Goal: Task Accomplishment & Management: Use online tool/utility

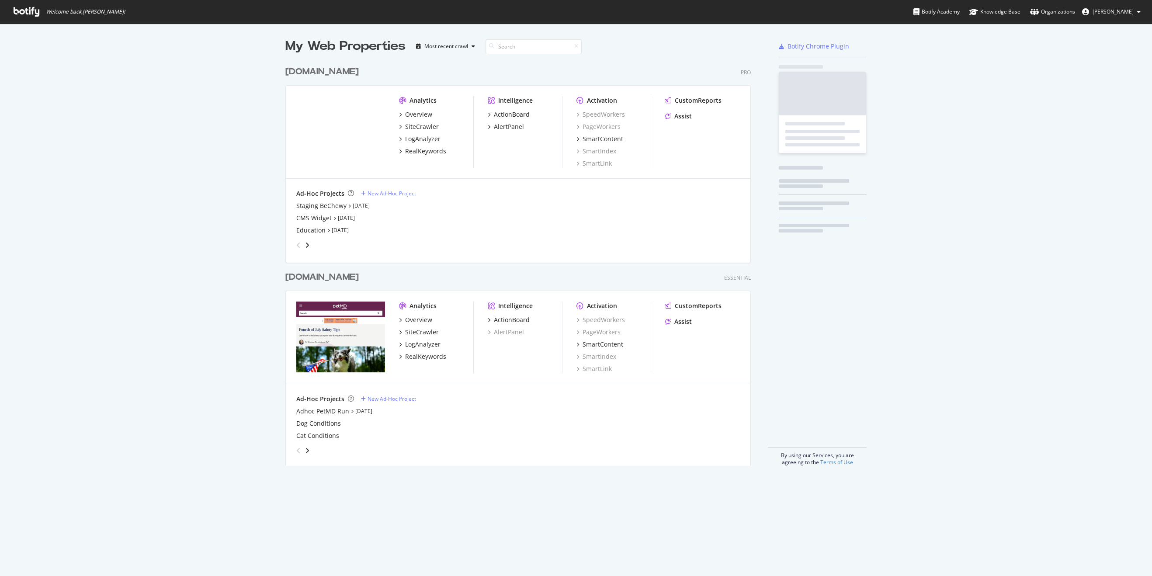
scroll to position [411, 472]
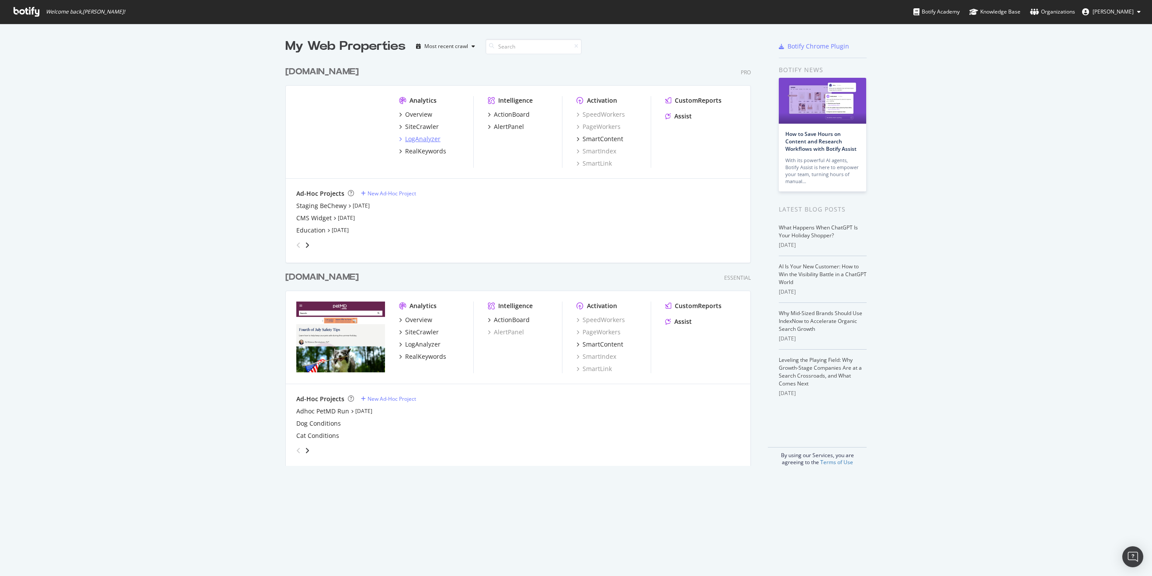
click at [421, 139] on div "LogAnalyzer" at bounding box center [422, 139] width 35 height 9
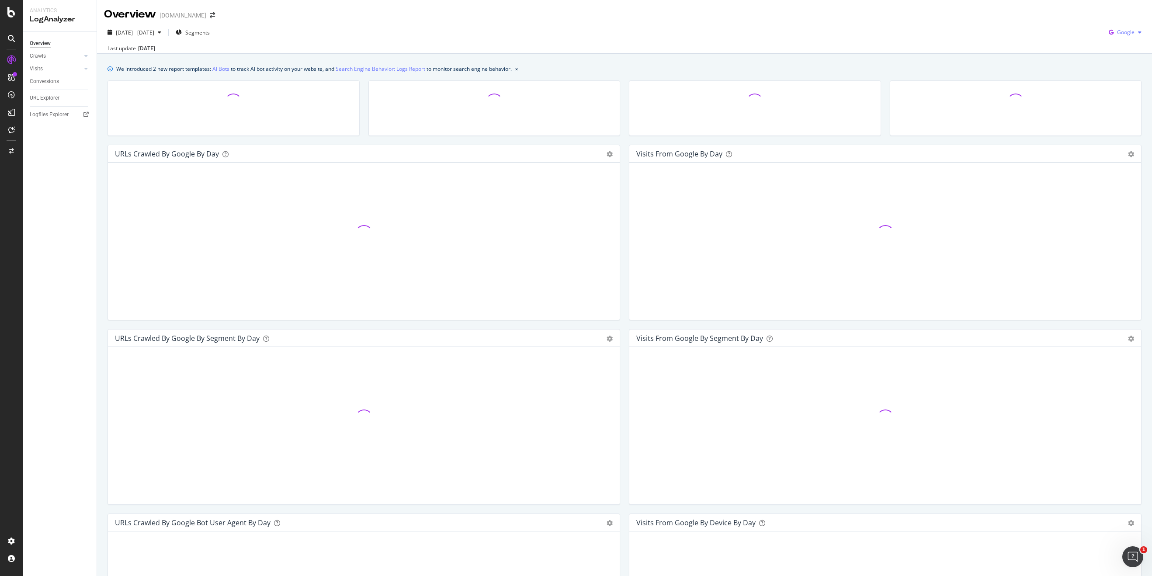
click at [1121, 36] on div "Google" at bounding box center [1125, 32] width 40 height 13
click at [1118, 84] on span "OpenAI" at bounding box center [1125, 82] width 32 height 8
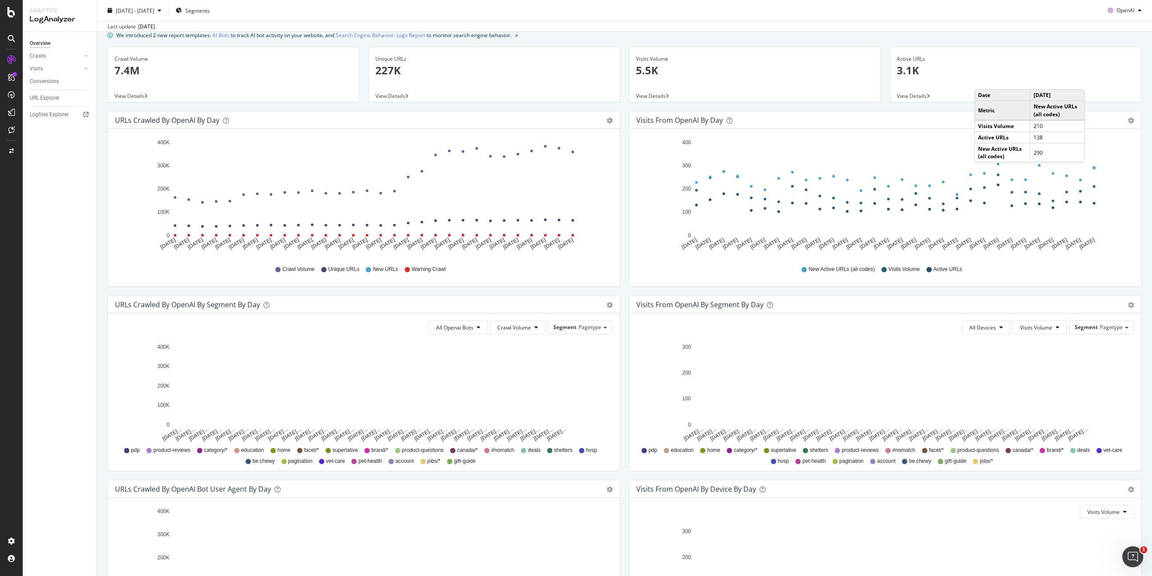
scroll to position [12, 0]
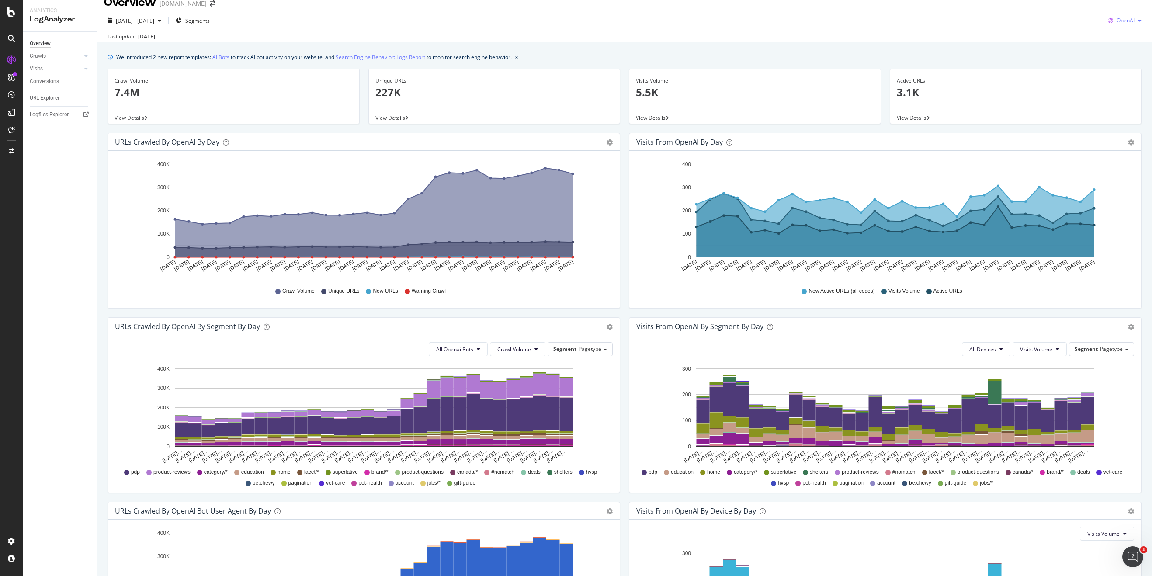
click at [1134, 18] on div "button" at bounding box center [1139, 20] width 10 height 5
click at [1122, 38] on span "Google" at bounding box center [1125, 38] width 32 height 8
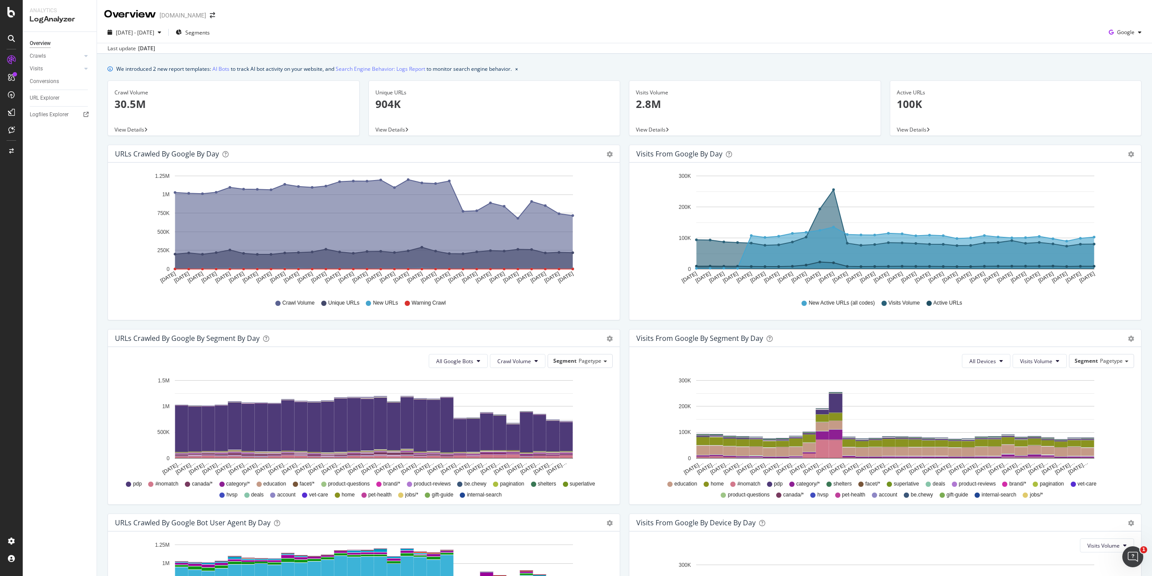
click at [1120, 40] on div "2025 Aug. 4th - Sep. 2nd Segments Google" at bounding box center [624, 33] width 1055 height 17
click at [1122, 35] on span "Google" at bounding box center [1125, 31] width 17 height 7
click at [1118, 96] on span "Other AI Bots" at bounding box center [1125, 98] width 32 height 8
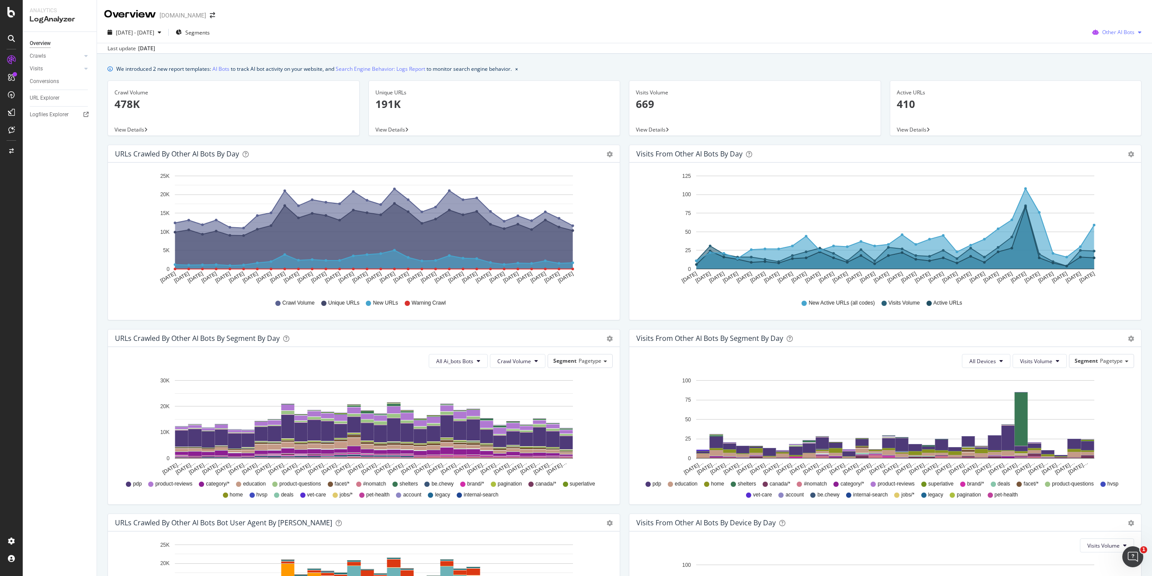
click at [1128, 27] on div "Other AI Bots" at bounding box center [1116, 32] width 56 height 13
click at [1118, 76] on div "OpenAI" at bounding box center [1117, 82] width 62 height 13
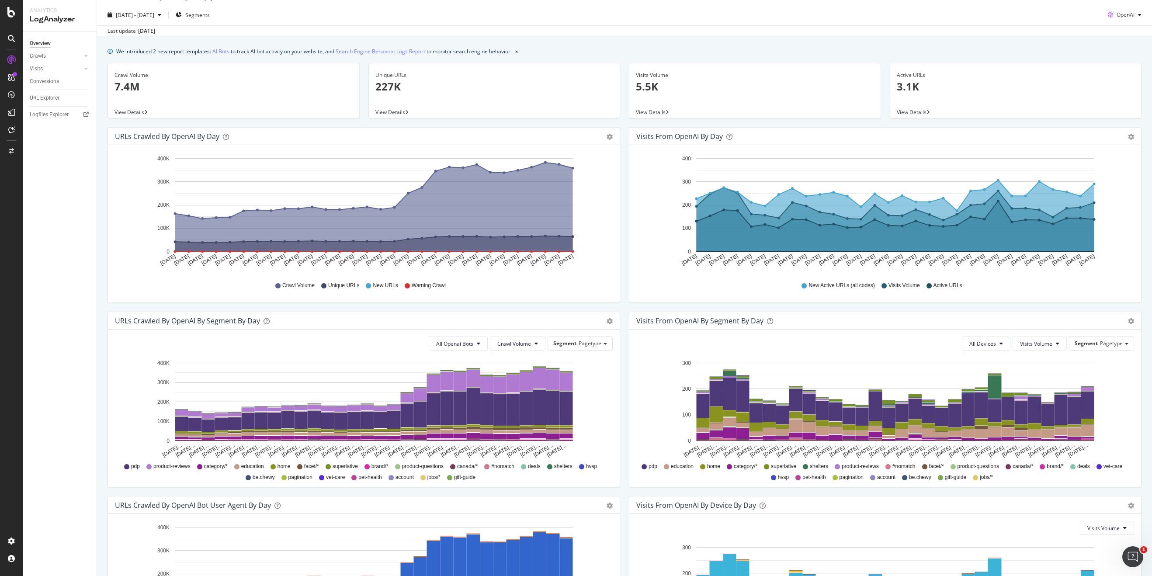
scroll to position [17, 0]
click at [154, 14] on span "2025 Aug. 4th - Sep. 2nd" at bounding box center [135, 14] width 38 height 7
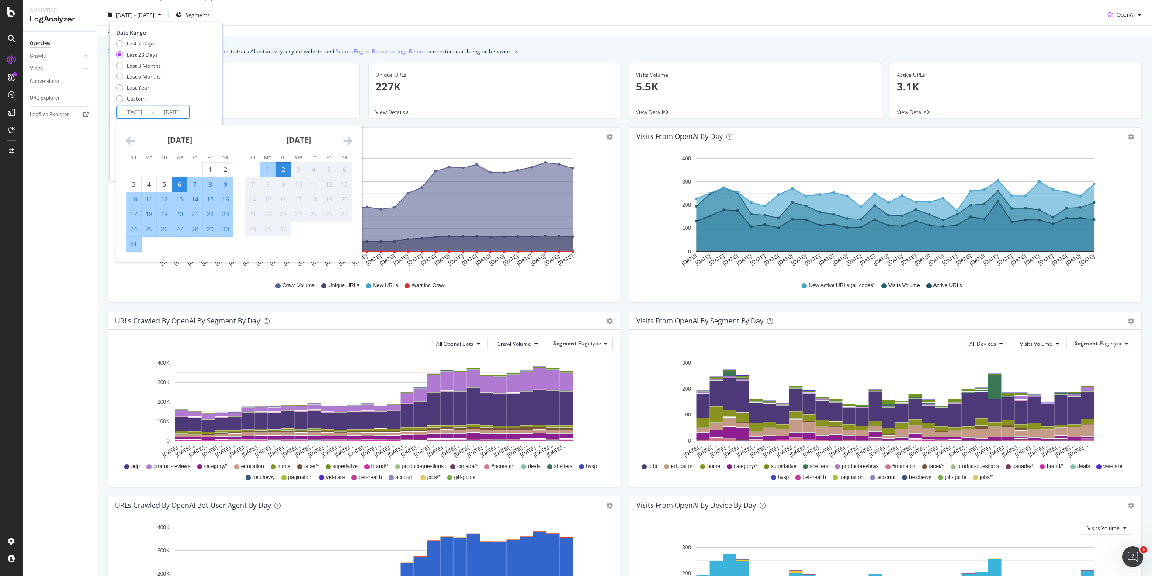
click at [139, 113] on input "2025/08/06" at bounding box center [134, 112] width 35 height 12
click at [211, 171] on div "1" at bounding box center [210, 169] width 15 height 9
type input "2025/08/01"
click at [136, 243] on div "31" at bounding box center [133, 243] width 15 height 9
type input "2025/08/31"
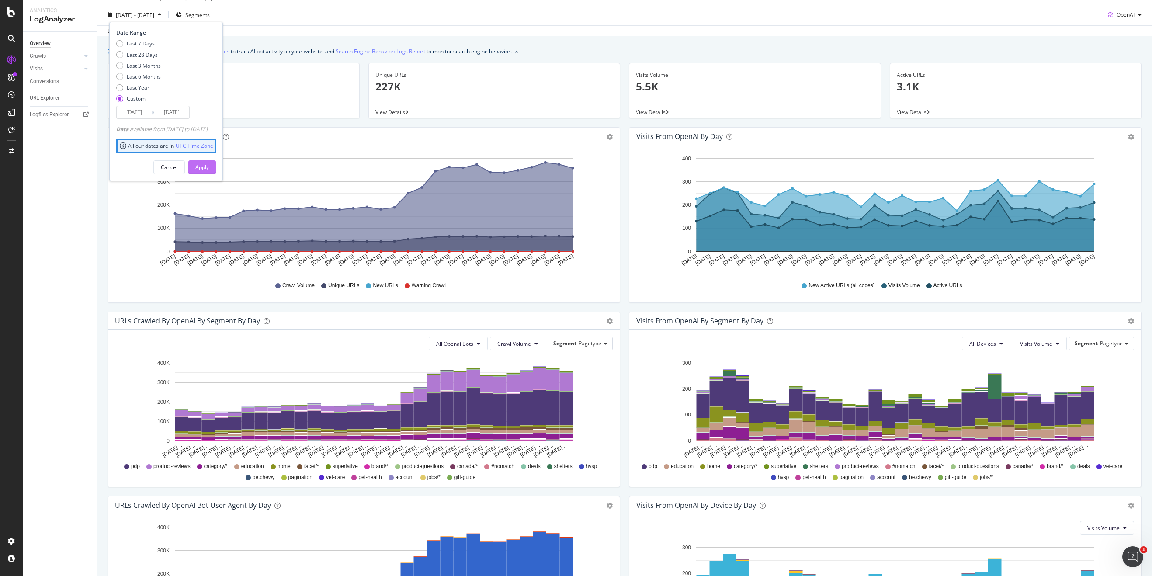
click at [209, 167] on div "Apply" at bounding box center [202, 166] width 14 height 7
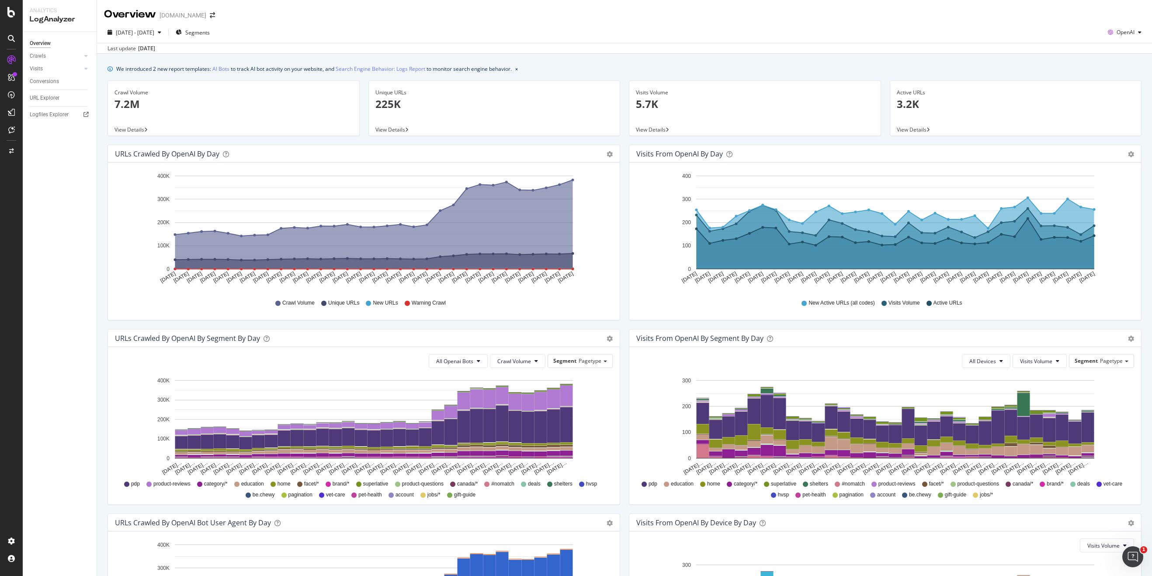
click at [133, 101] on p "7.2M" at bounding box center [233, 104] width 238 height 15
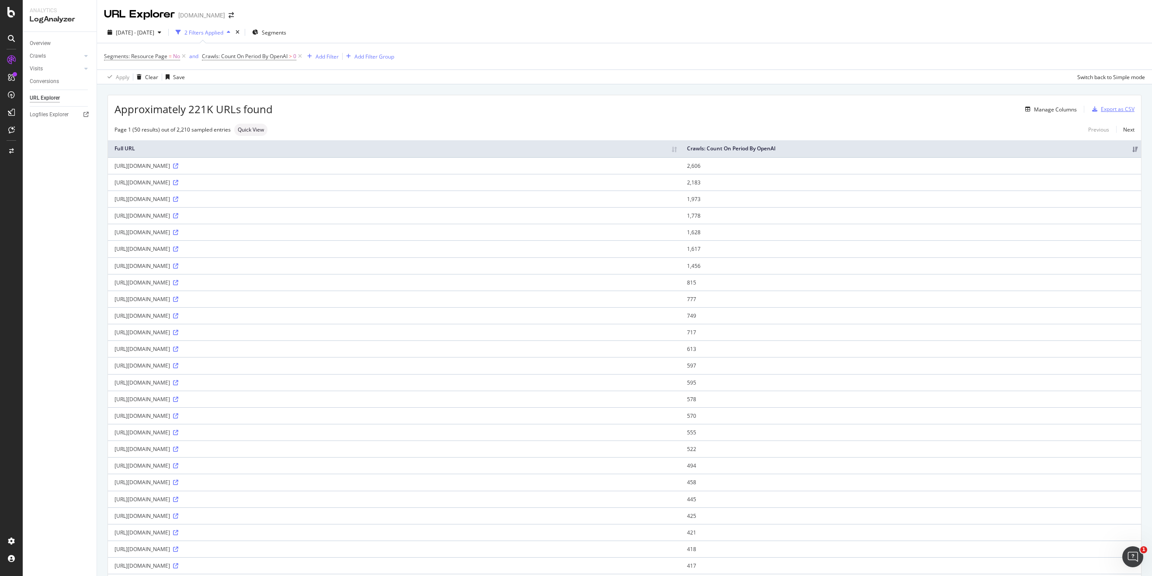
click at [1123, 109] on div "Export as CSV" at bounding box center [1118, 108] width 34 height 7
click at [512, 79] on div "Apply Clear Save Switch back to Simple mode" at bounding box center [624, 76] width 1055 height 14
click at [1118, 107] on div "Export as CSV" at bounding box center [1118, 108] width 34 height 7
click at [1111, 108] on div "Export as CSV" at bounding box center [1118, 108] width 34 height 7
click at [1108, 110] on div "Export as CSV" at bounding box center [1118, 108] width 34 height 7
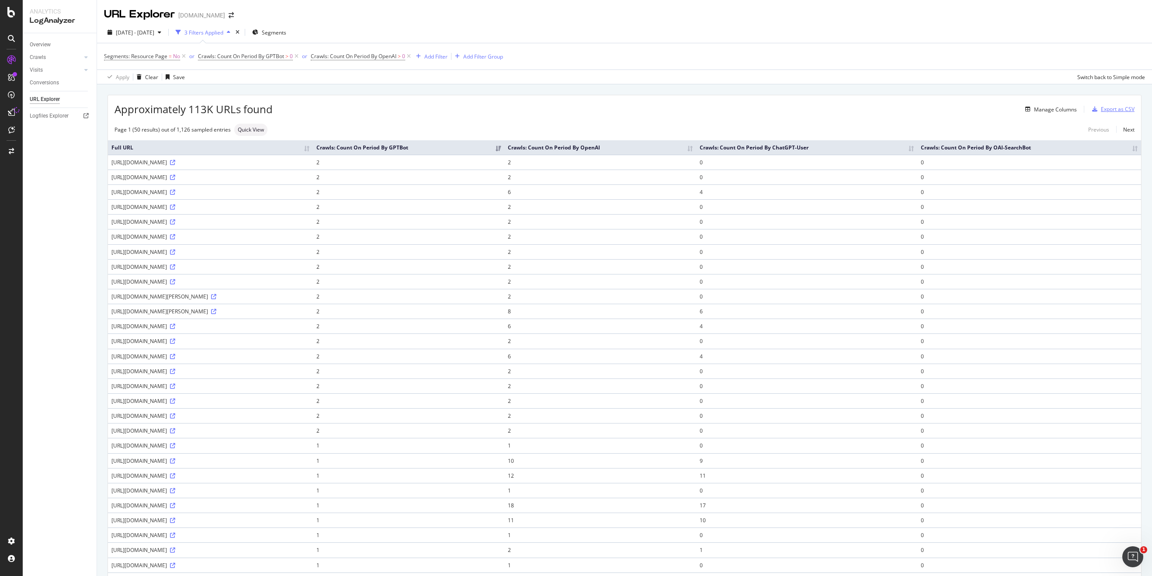
click at [1113, 107] on div "Export as CSV" at bounding box center [1118, 108] width 34 height 7
click at [10, 114] on icon at bounding box center [11, 112] width 7 height 7
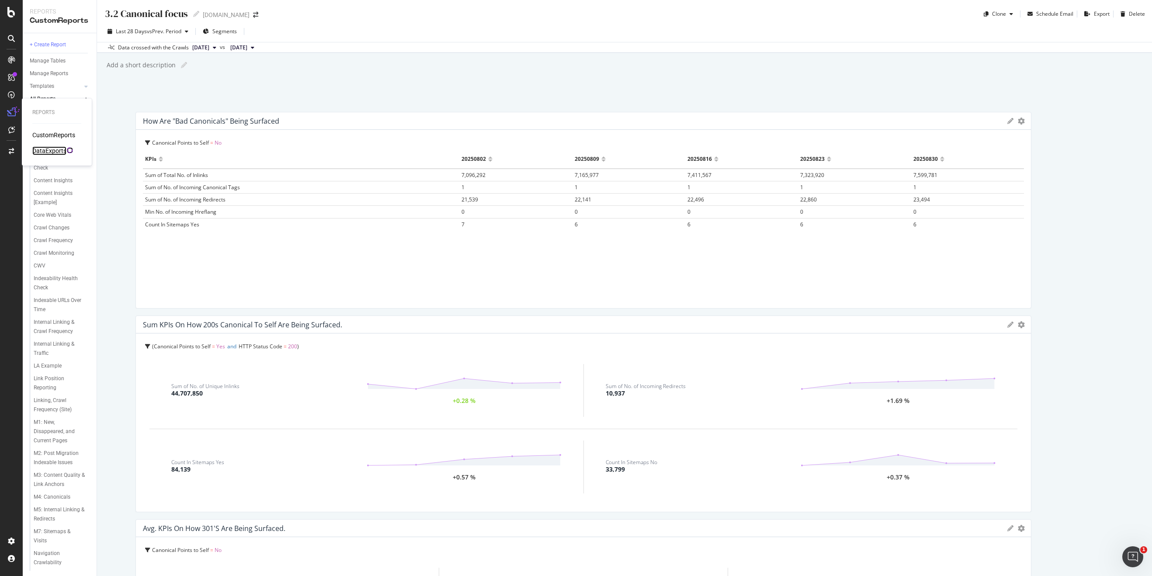
click at [49, 150] on div "DataExports" at bounding box center [49, 150] width 34 height 9
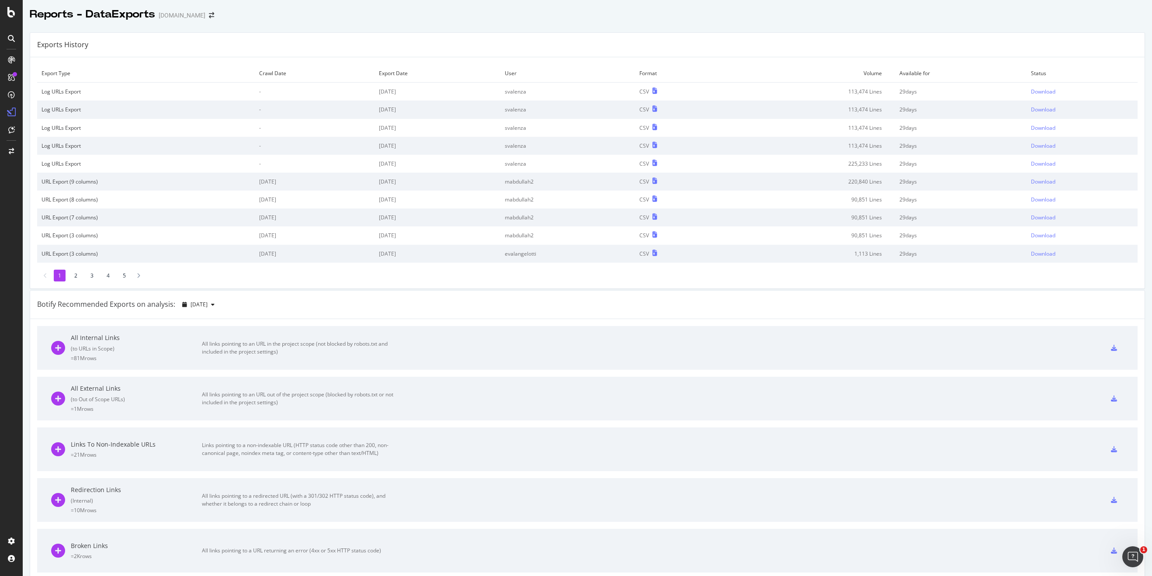
click at [1055, 86] on td "Download" at bounding box center [1081, 92] width 111 height 18
click at [1051, 90] on div "Download" at bounding box center [1043, 91] width 24 height 7
click at [924, 59] on div "Export Type Crawl Date Export Date User Format Volume Available for Status Log …" at bounding box center [587, 172] width 1114 height 231
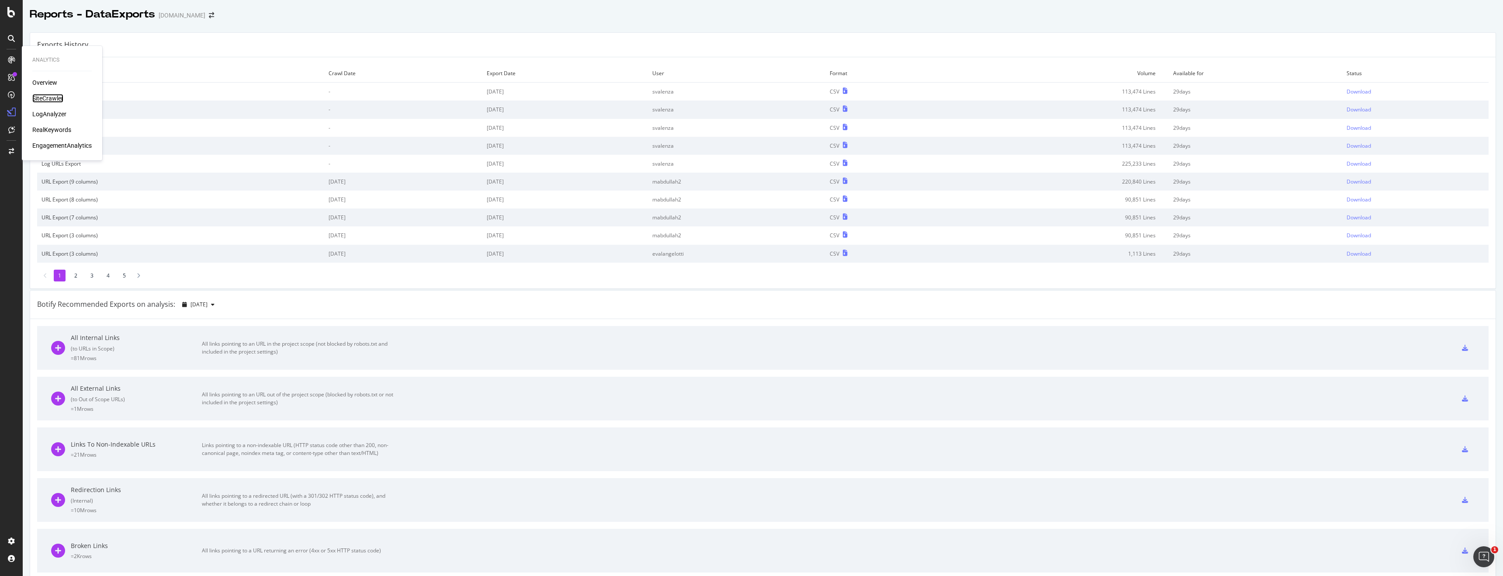
click at [52, 99] on div "SiteCrawler" at bounding box center [47, 98] width 31 height 9
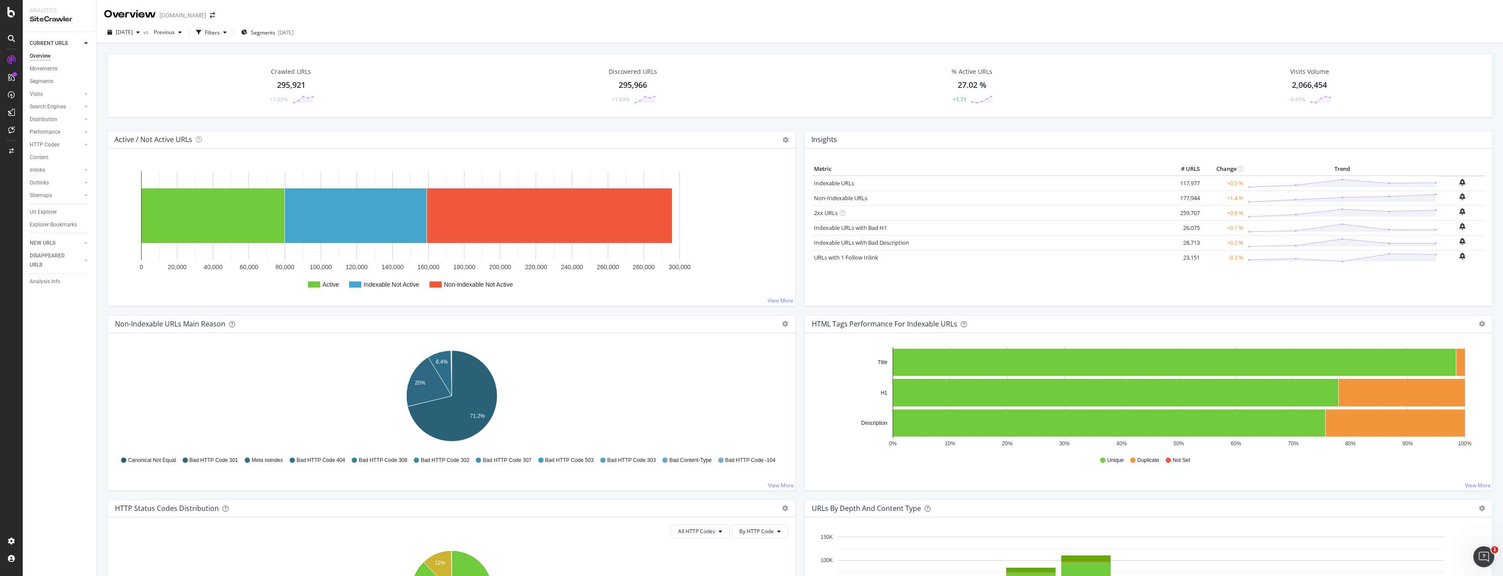
click at [301, 85] on div "295,921" at bounding box center [291, 85] width 28 height 11
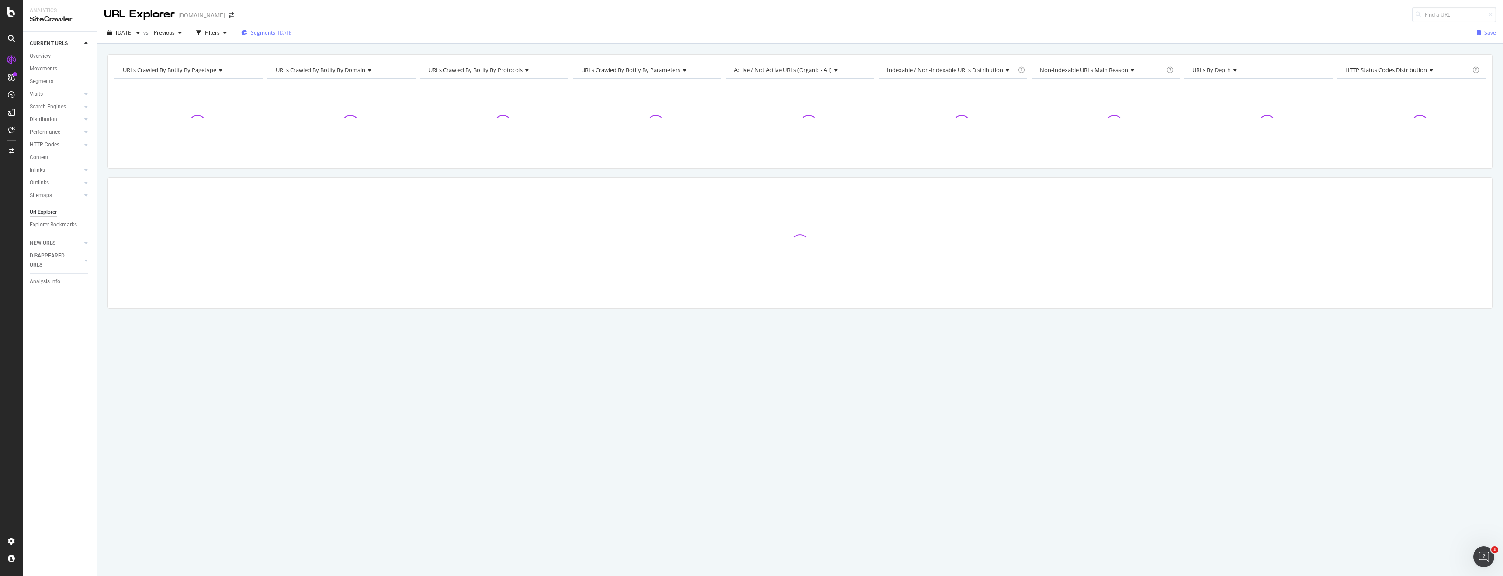
click at [294, 32] on div "[DATE]" at bounding box center [286, 32] width 16 height 7
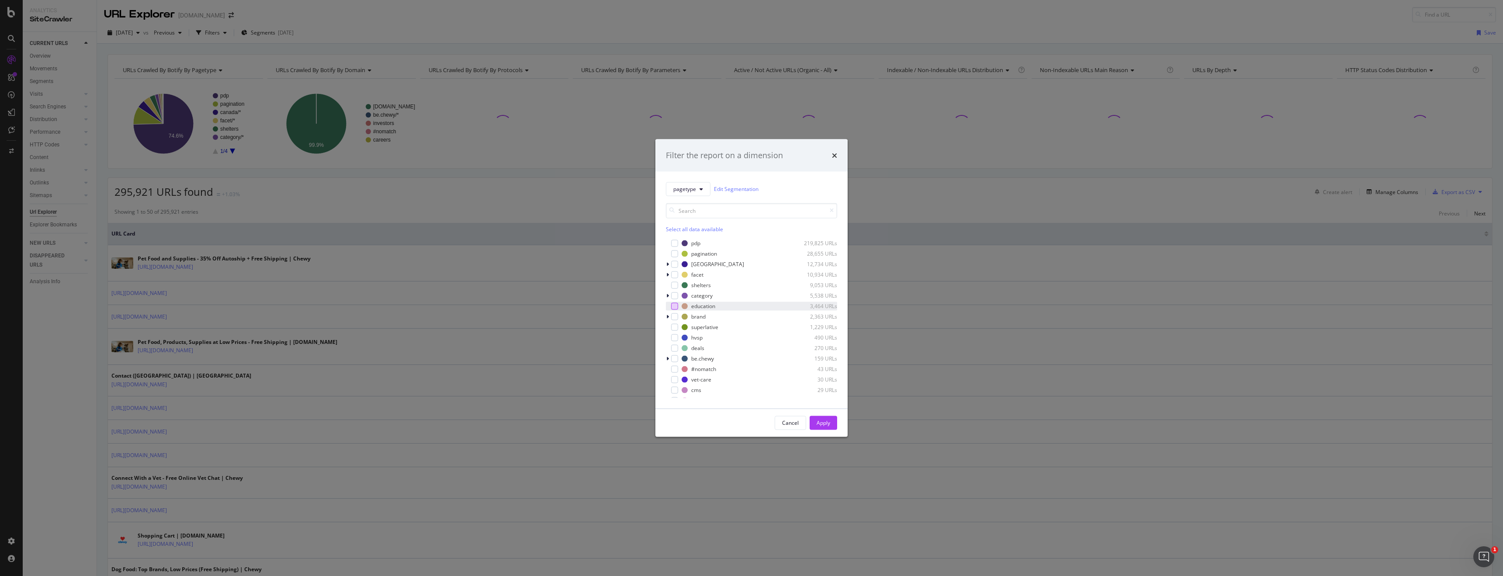
click at [675, 304] on div "modal" at bounding box center [674, 305] width 7 height 7
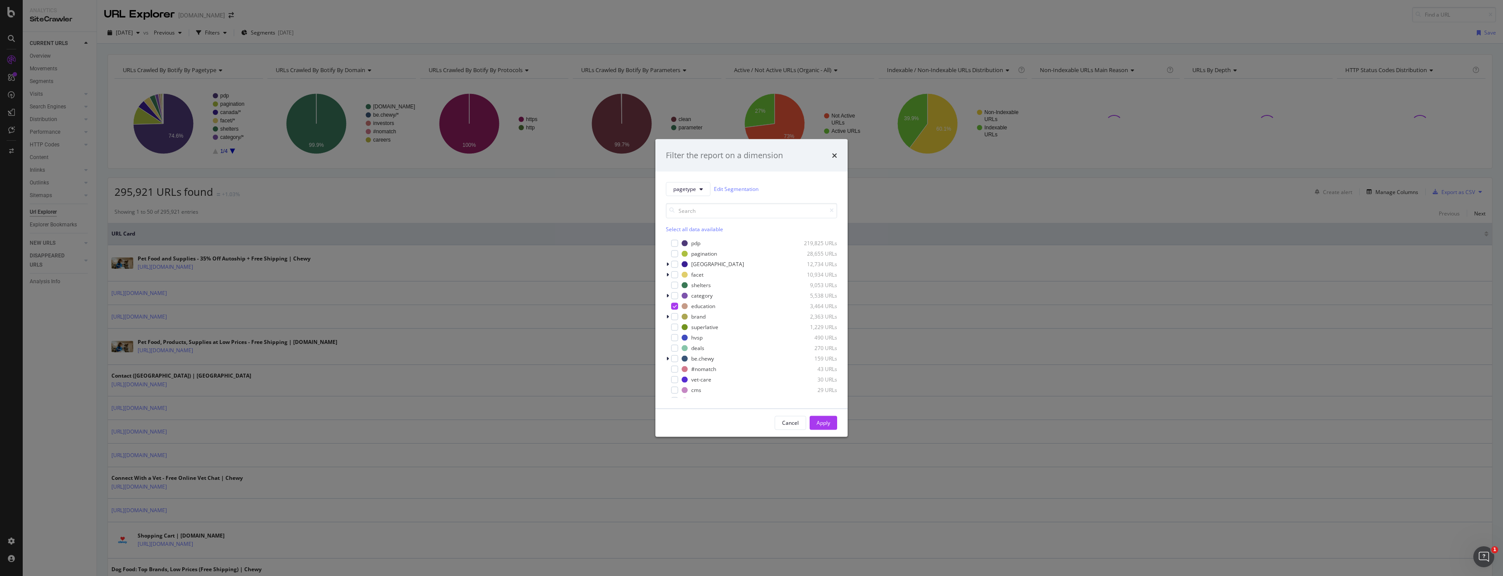
click at [817, 411] on div "Cancel Apply" at bounding box center [751, 423] width 192 height 28
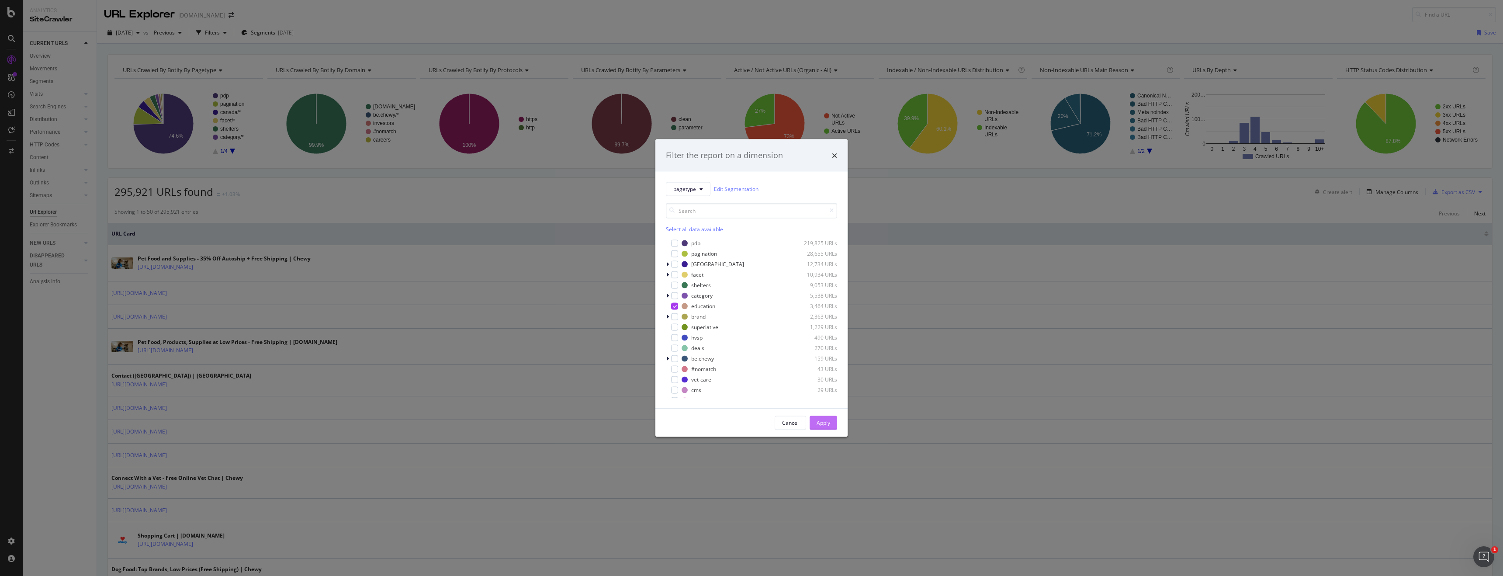
click at [821, 422] on div "Apply" at bounding box center [824, 422] width 14 height 7
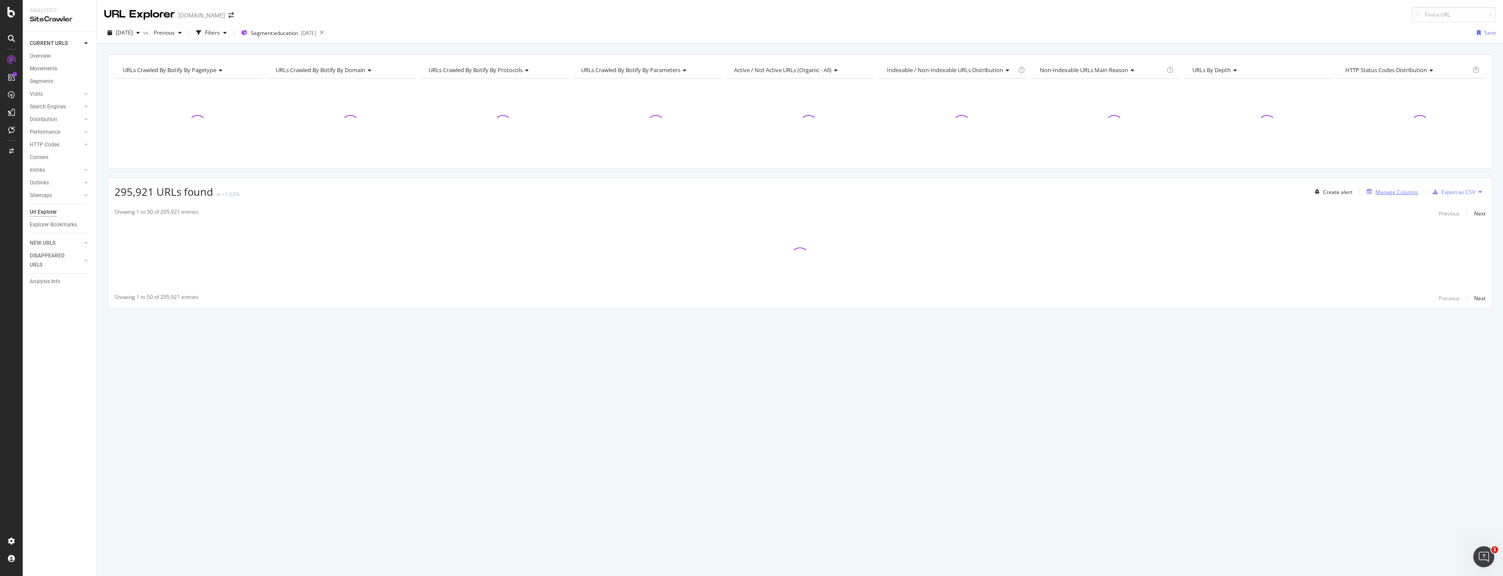
click at [1151, 191] on div "Manage Columns" at bounding box center [1396, 191] width 43 height 7
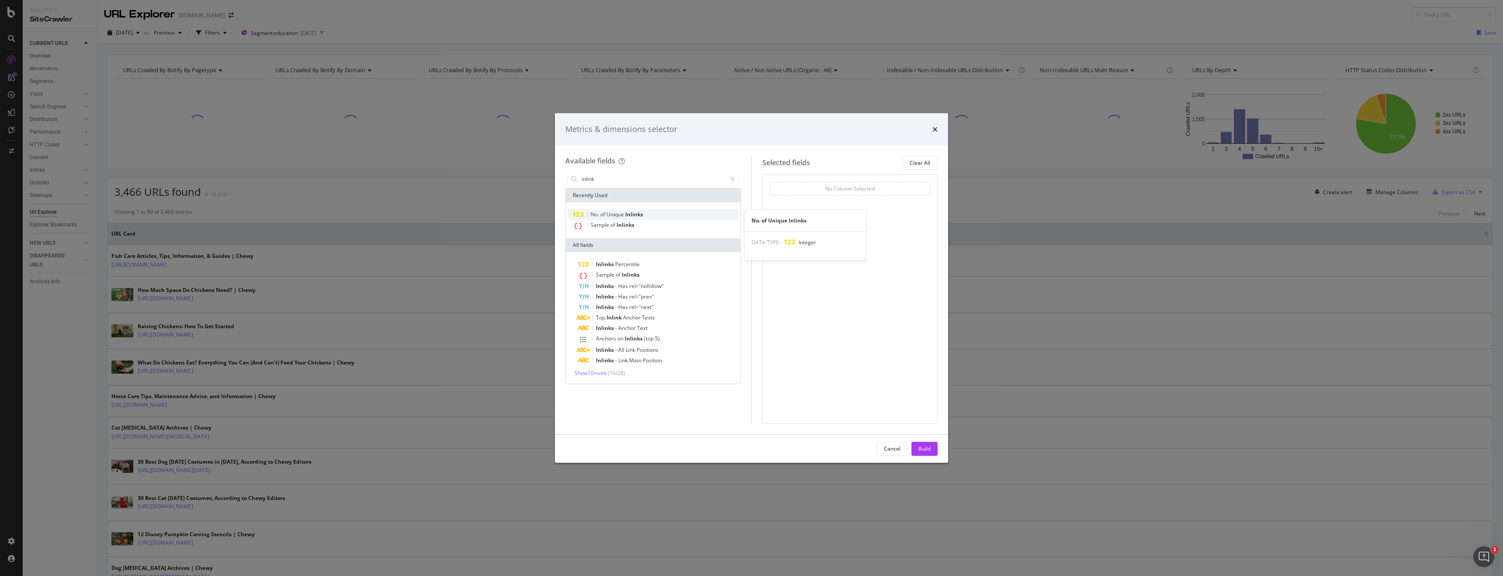
type input "inlink"
click at [650, 216] on div "No. of Unique Inlinks" at bounding box center [653, 214] width 171 height 10
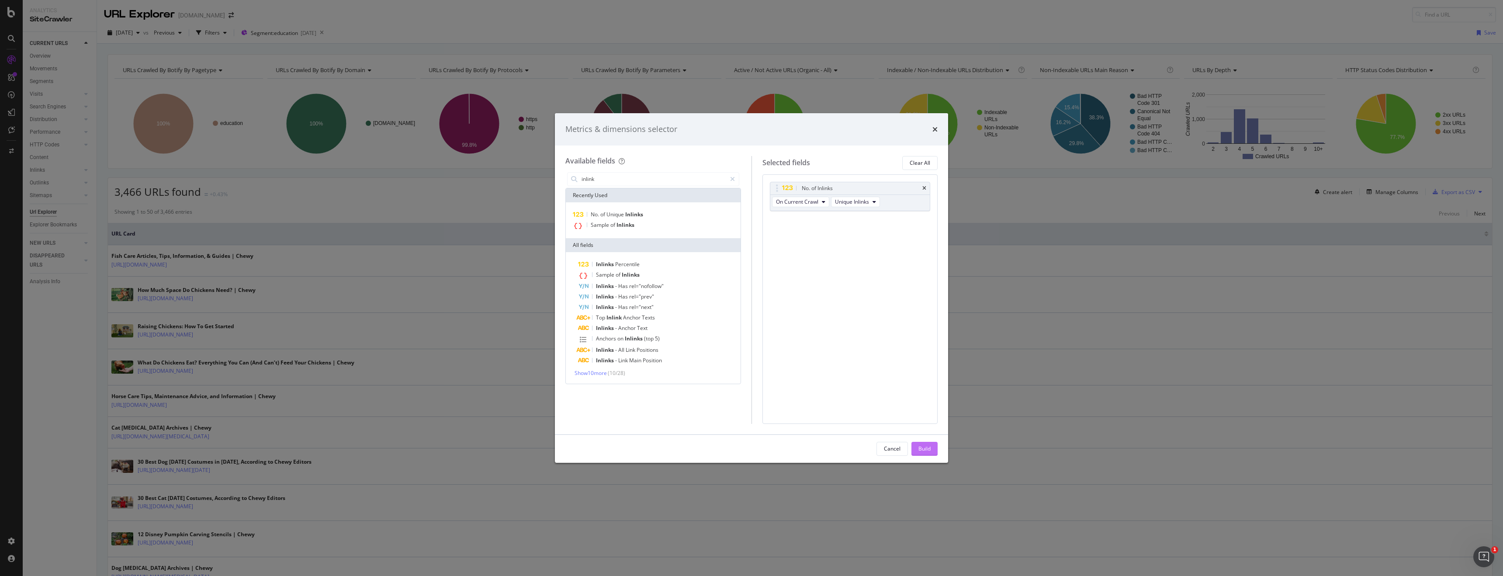
click at [924, 451] on div "Build" at bounding box center [924, 448] width 12 height 7
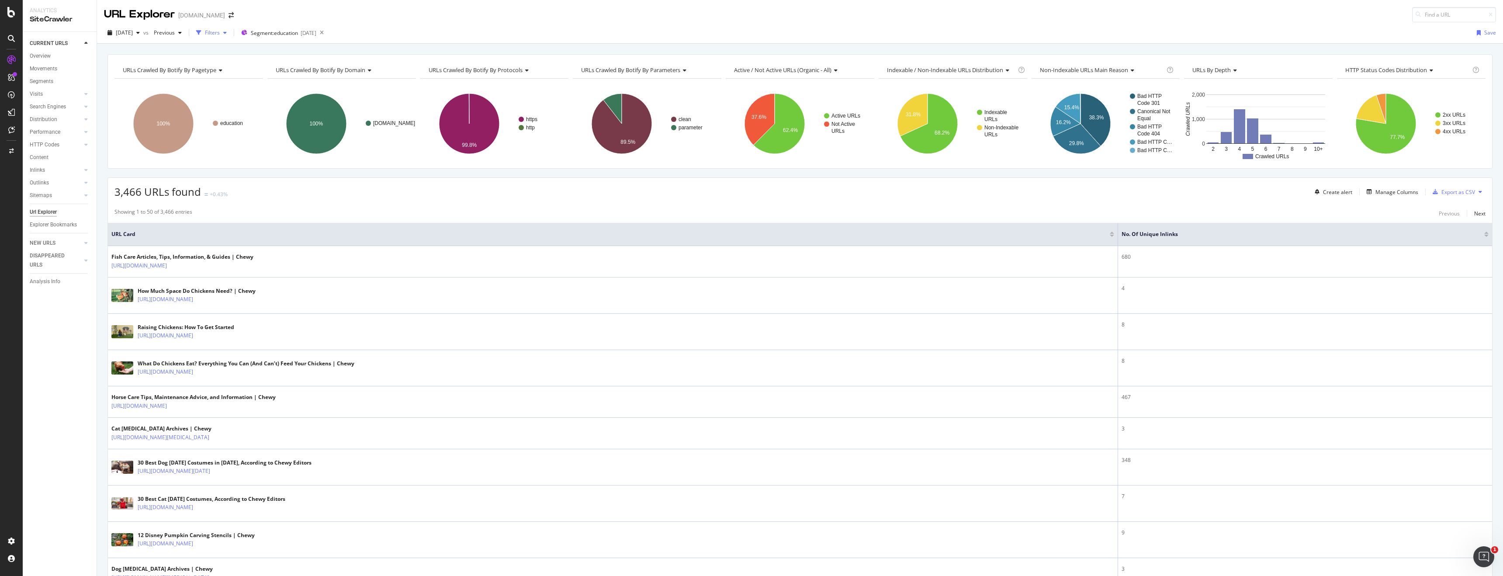
click at [220, 32] on div "Filters" at bounding box center [212, 32] width 15 height 7
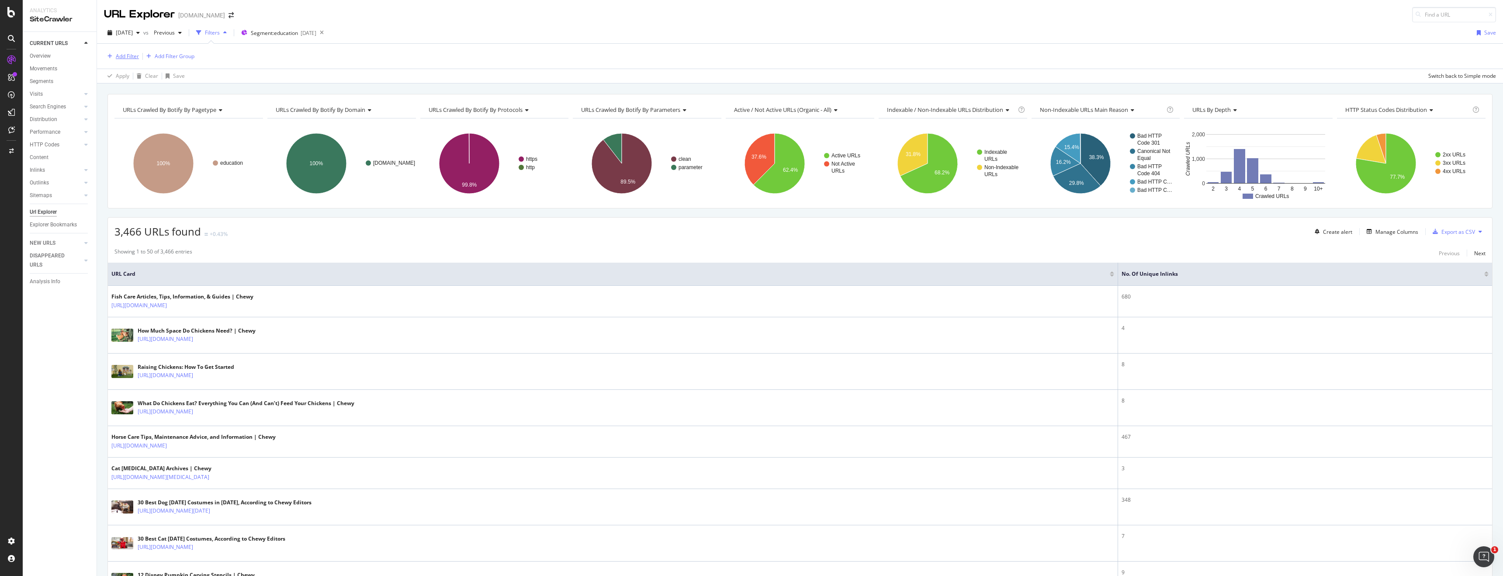
click at [130, 53] on div "Add Filter" at bounding box center [127, 55] width 23 height 7
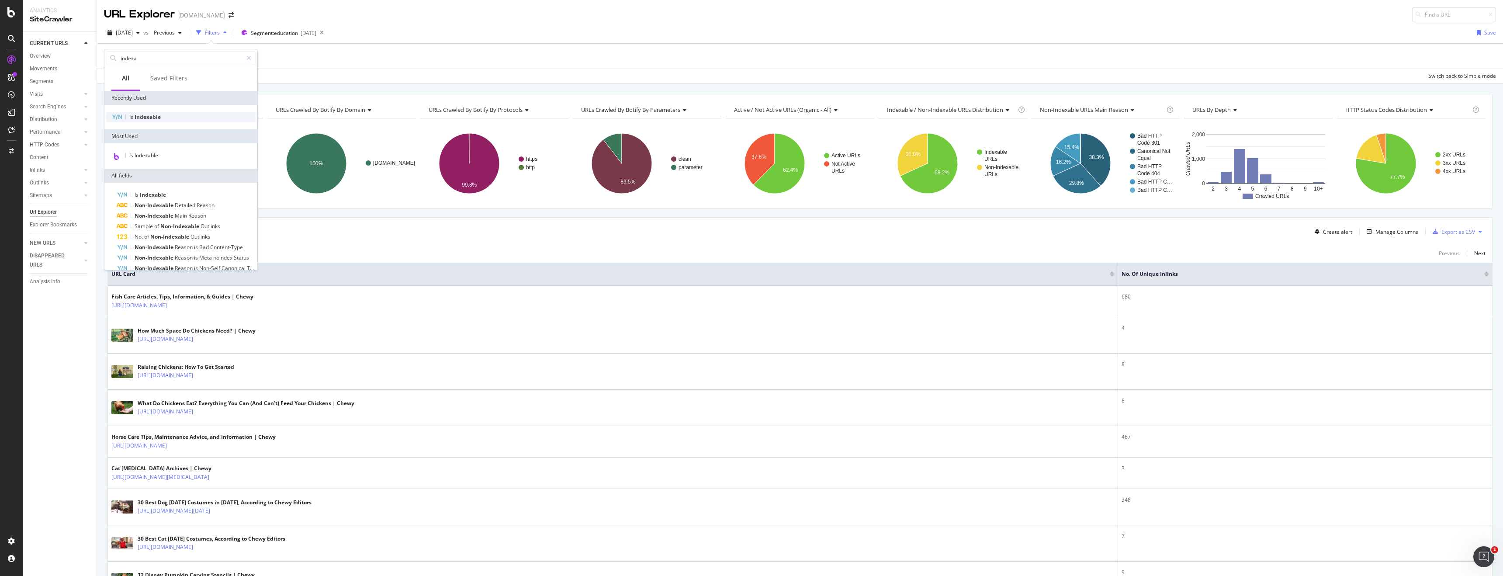
type input "indexa"
click at [160, 121] on div "Is Indexable" at bounding box center [180, 117] width 149 height 10
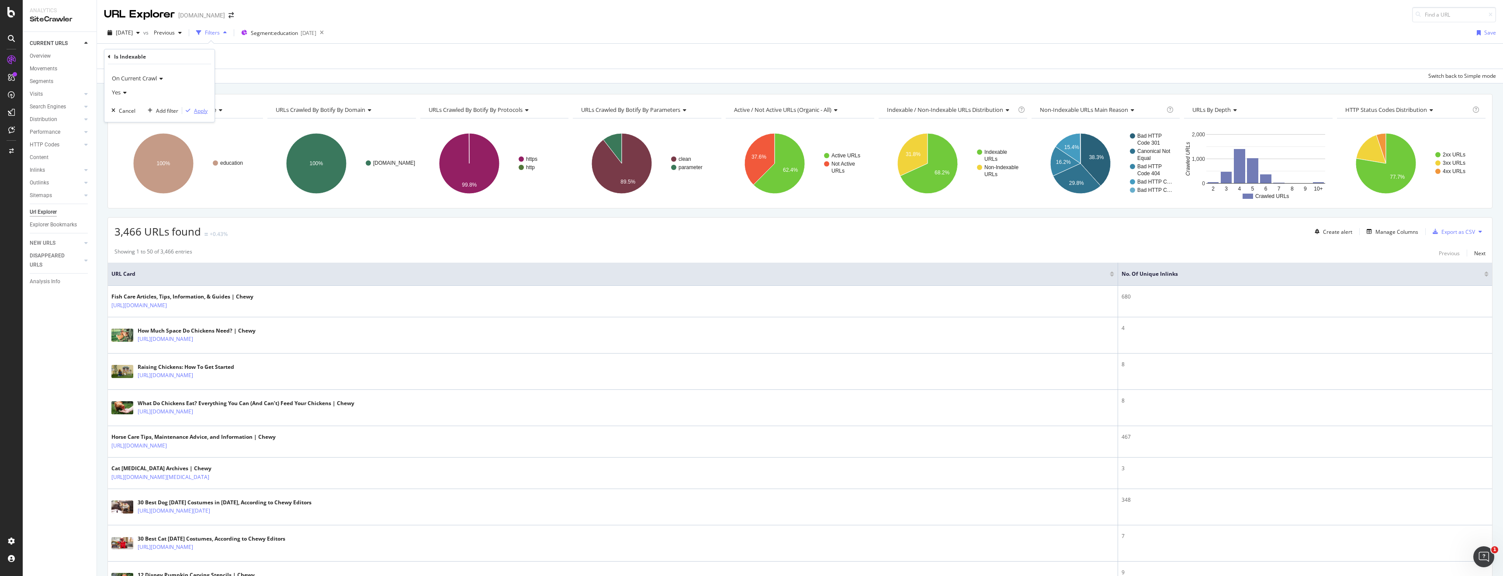
click at [206, 111] on div "Apply" at bounding box center [201, 110] width 14 height 7
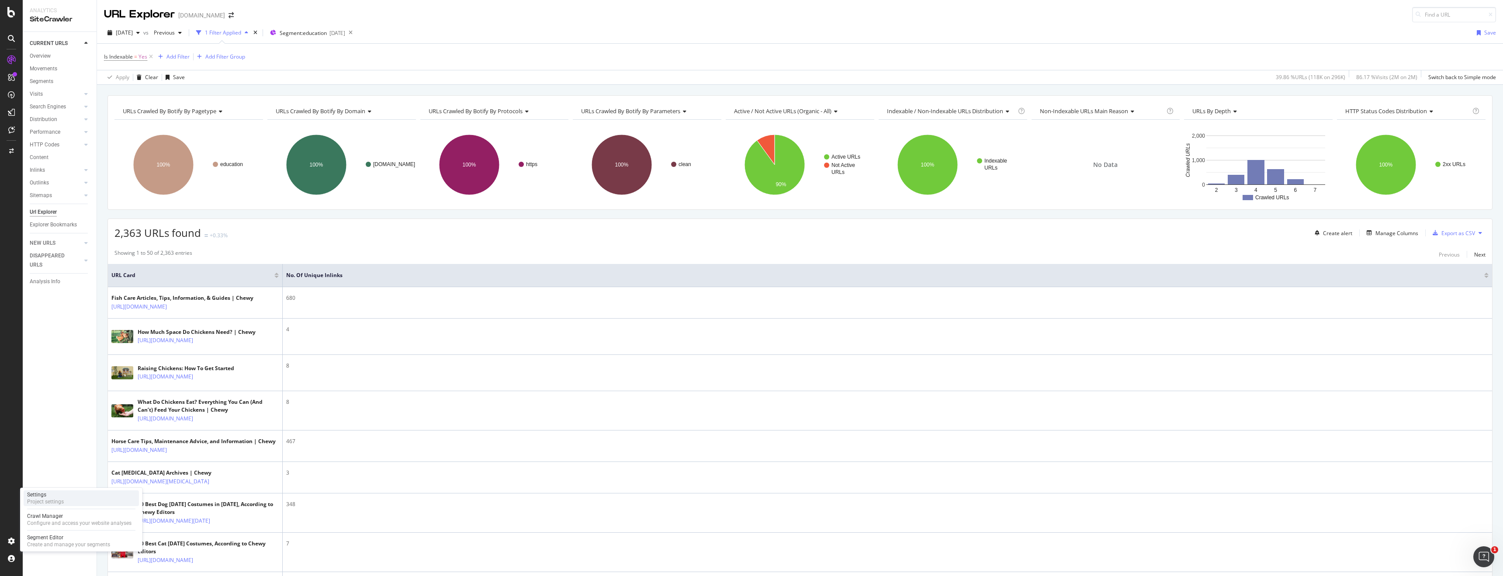
click at [66, 499] on div "Settings Project settings" at bounding box center [81, 498] width 115 height 16
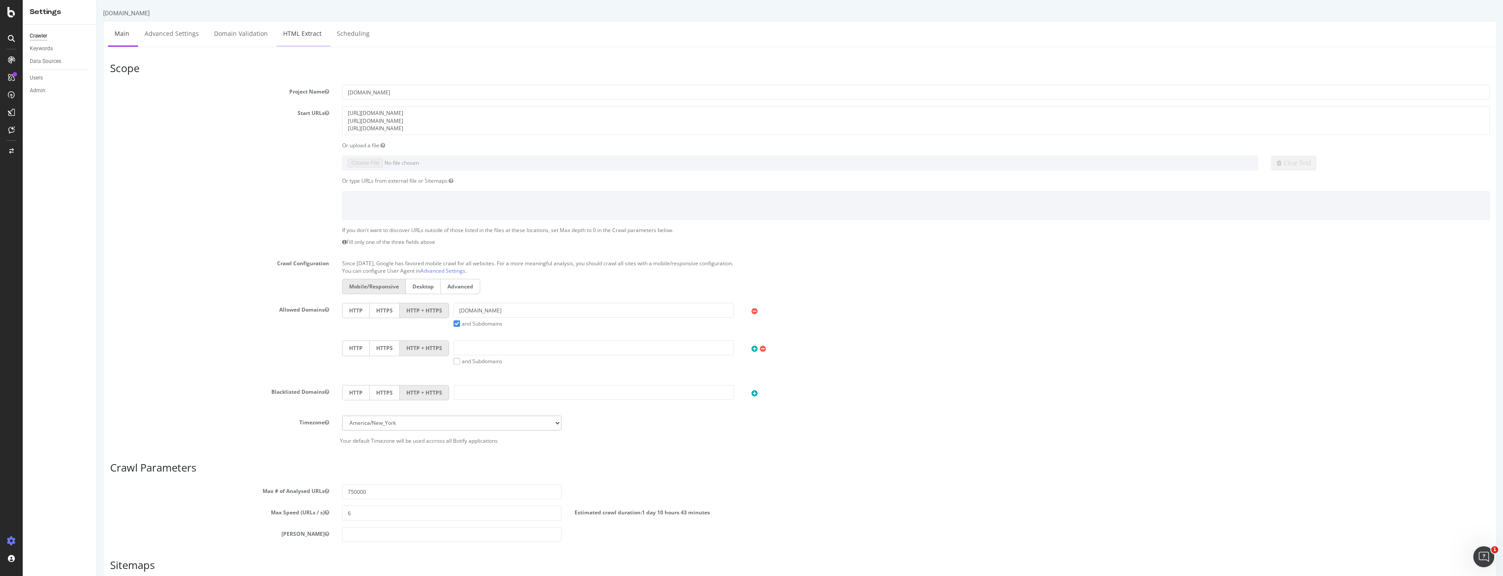
click at [290, 33] on link "HTML Extract" at bounding box center [303, 33] width 52 height 24
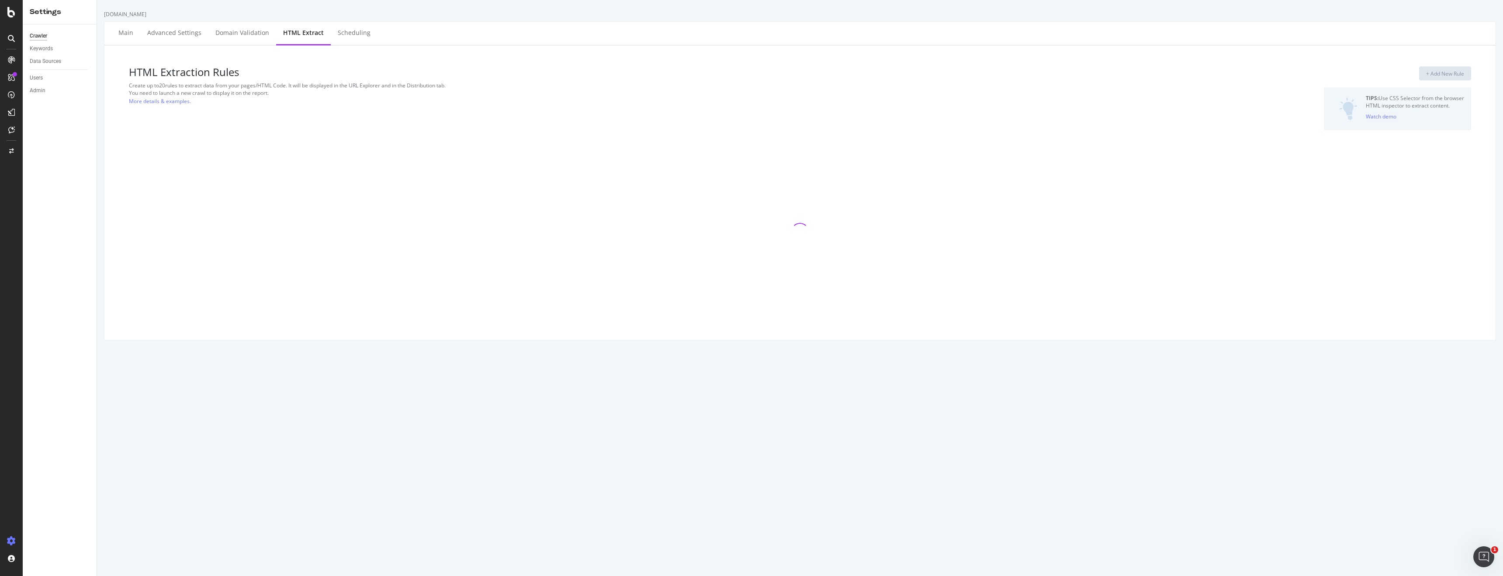
select select "exist"
select select "i"
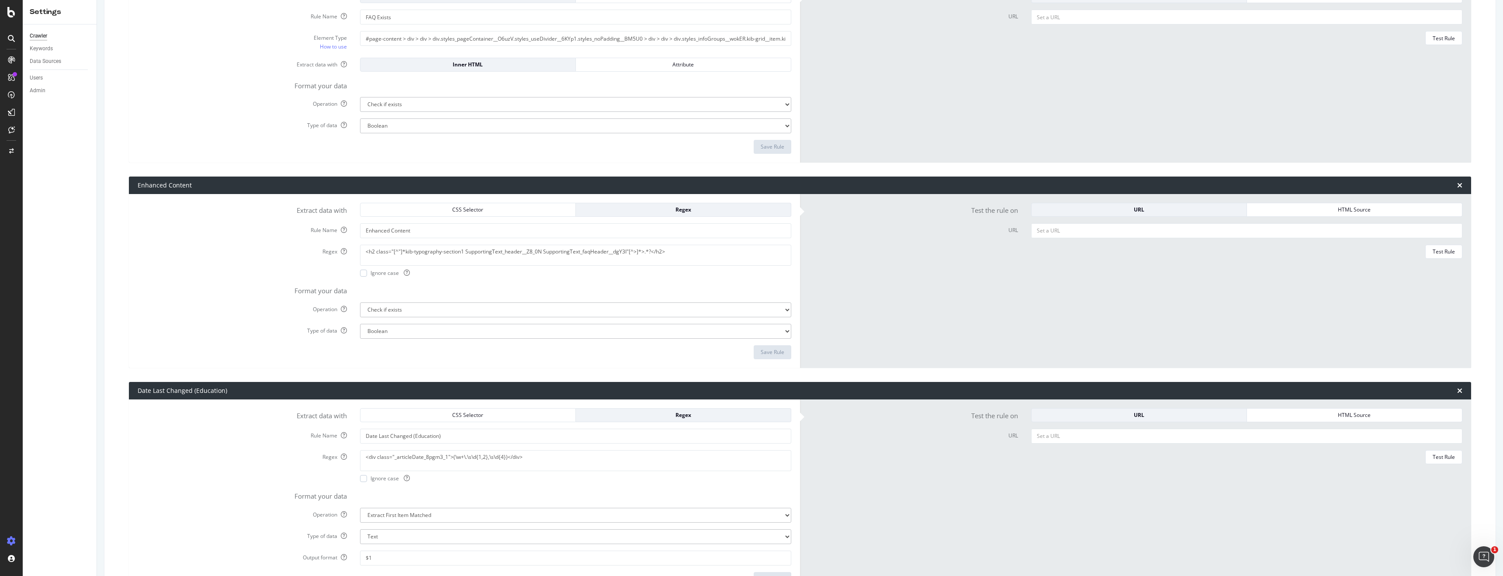
scroll to position [185, 0]
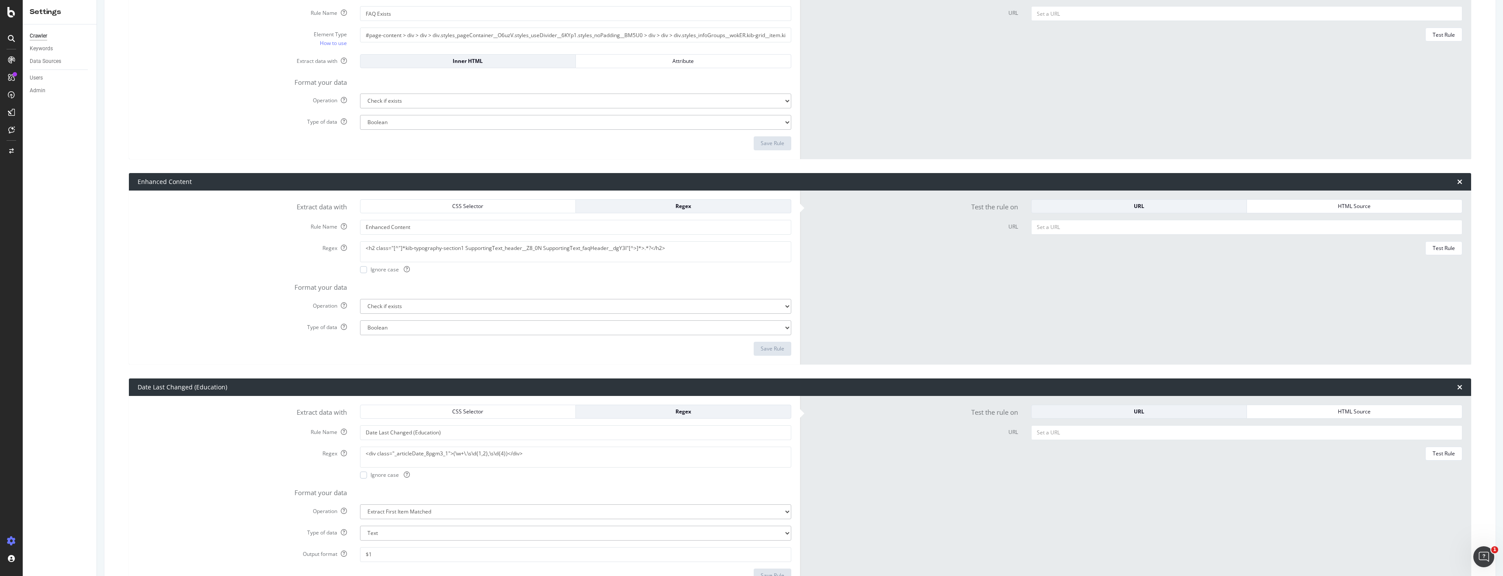
click at [457, 280] on div "Format your data" at bounding box center [464, 286] width 667 height 12
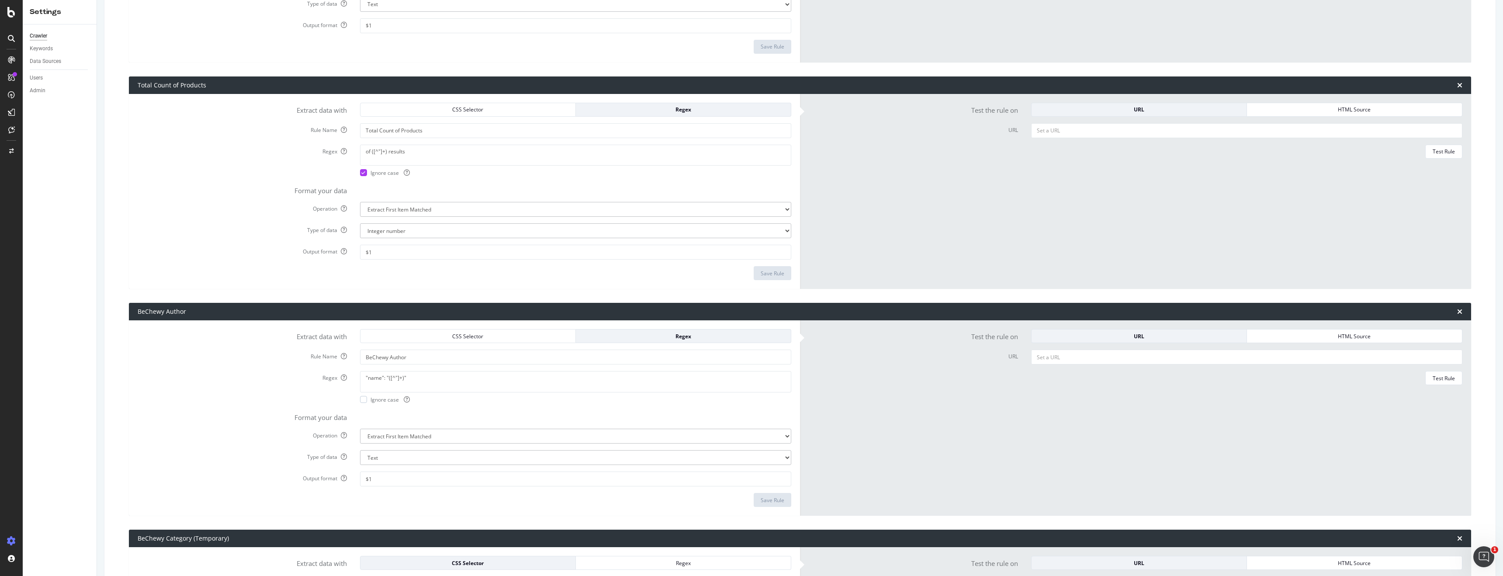
scroll to position [2047, 0]
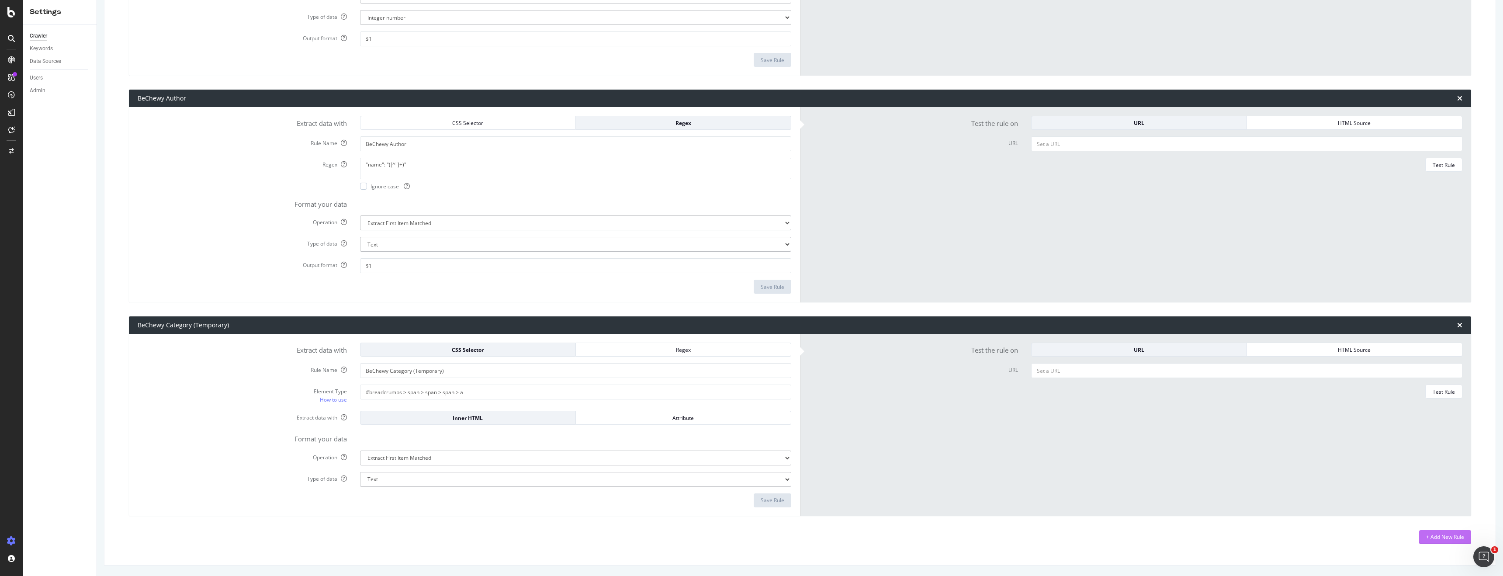
click at [1151, 538] on div "+ Add New Rule" at bounding box center [1445, 536] width 38 height 7
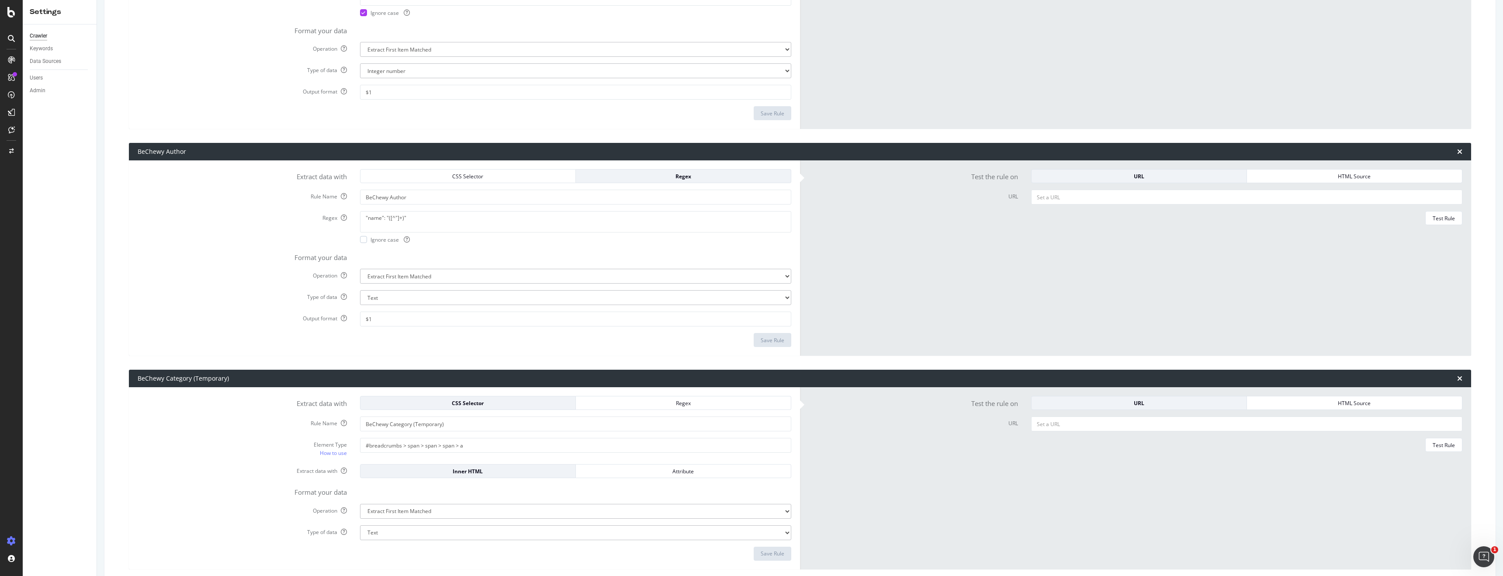
scroll to position [2260, 0]
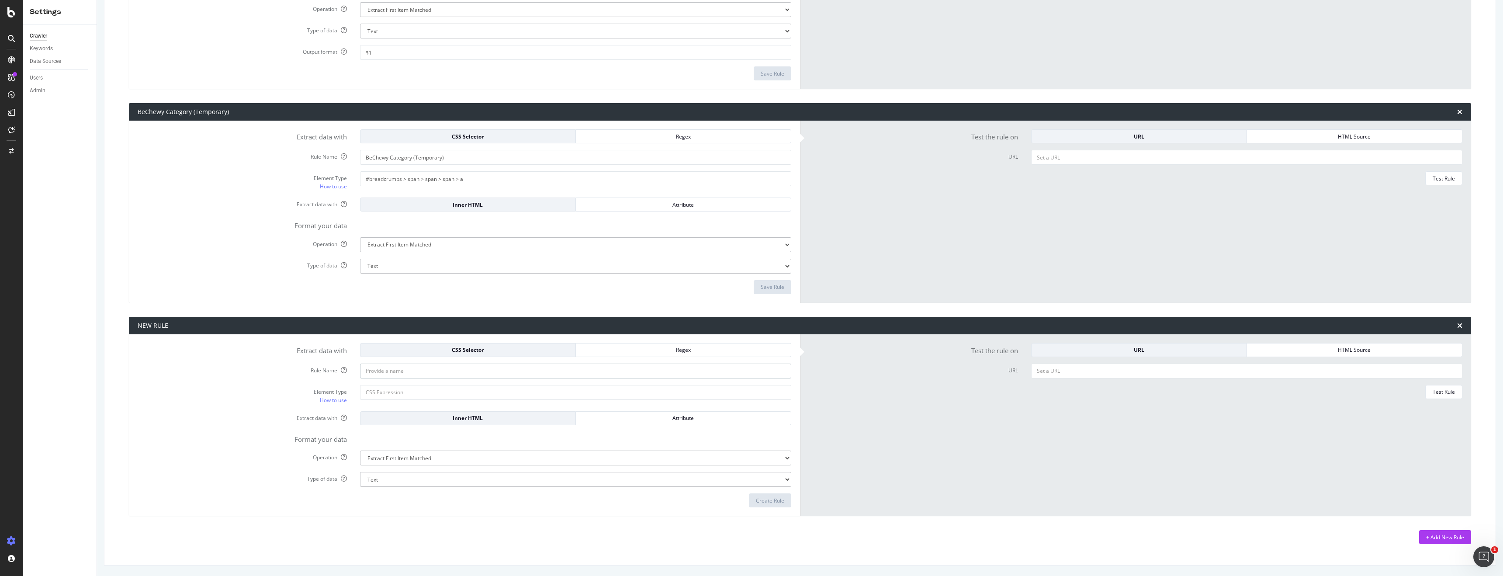
click at [518, 374] on input "Rule Name" at bounding box center [575, 371] width 431 height 15
click at [539, 370] on input "Rule Name" at bounding box center [575, 371] width 431 height 15
click at [595, 392] on input "Element Type How to use" at bounding box center [575, 392] width 431 height 15
click at [571, 370] on input "Rule Name" at bounding box center [575, 371] width 431 height 15
click at [571, 392] on input "Element Type How to use" at bounding box center [575, 392] width 431 height 15
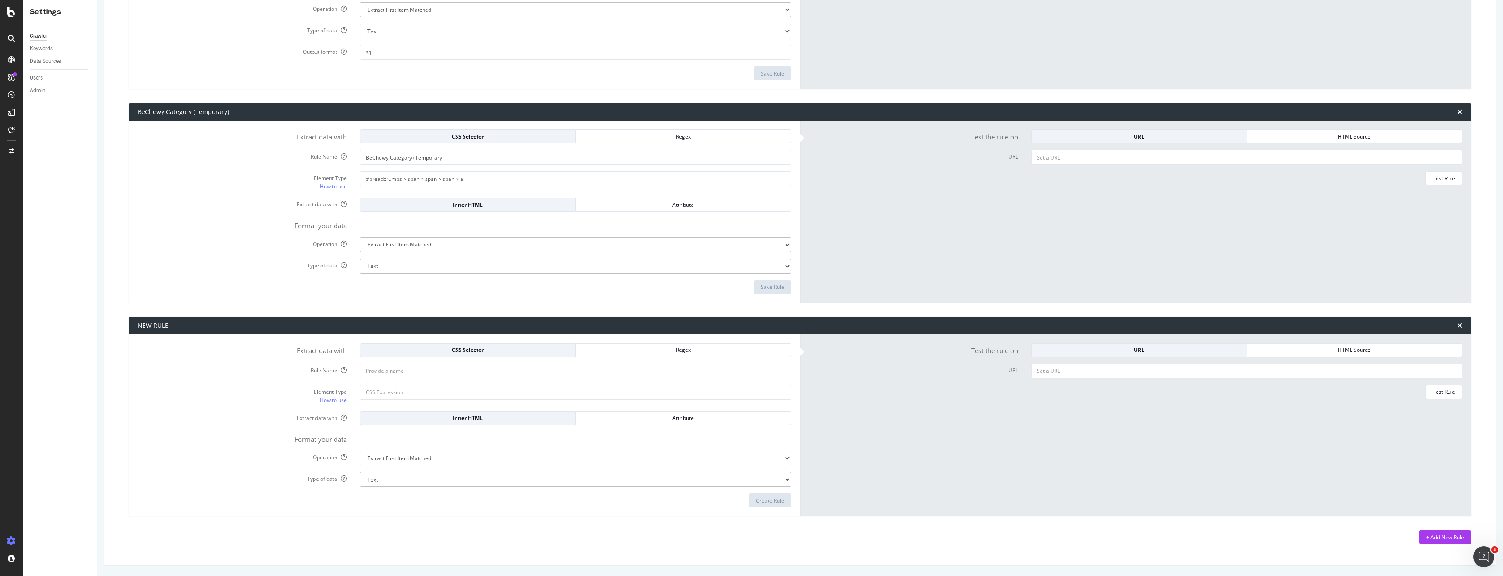
click at [568, 375] on input "Rule Name" at bounding box center [575, 371] width 431 height 15
click at [495, 349] on div "CSS Selector" at bounding box center [467, 349] width 201 height 7
click at [400, 397] on input "Element Type How to use" at bounding box center [575, 392] width 431 height 15
paste input "#page-content > div > div.TemplateLayout_articleContainer__UDoHa > div > div.ki…"
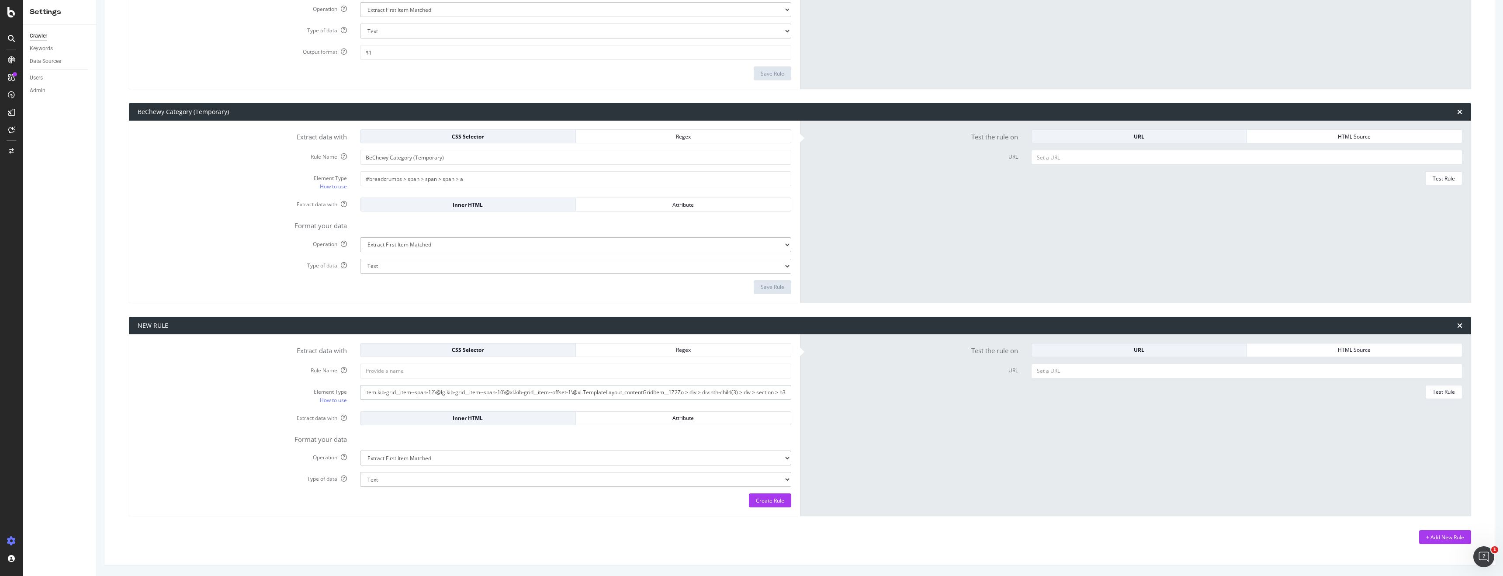
type input "#page-content > div > div.TemplateLayout_articleContainer__UDoHa > div > div.ki…"
click at [409, 369] on input "Rule Name" at bounding box center [575, 371] width 431 height 15
type input "Key Takeaways"
click at [521, 454] on select "Extract First Item Matched Extract First 3 Items Matched Count Number of Occure…" at bounding box center [575, 457] width 431 height 15
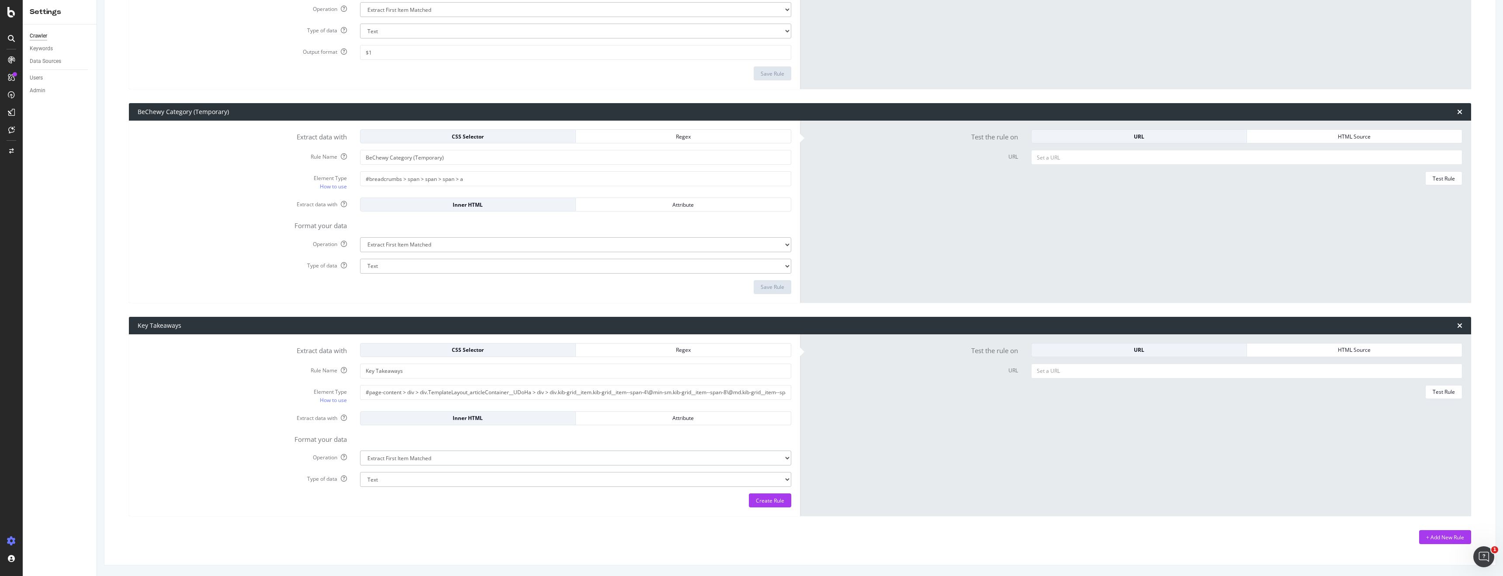
select select "exist"
click at [360, 450] on select "Extract First Item Matched Extract First 3 Items Matched Count Number of Occure…" at bounding box center [575, 457] width 431 height 15
select select "b"
click at [772, 501] on div "Create Rule" at bounding box center [770, 500] width 28 height 7
click at [1151, 368] on input "URL" at bounding box center [1246, 371] width 431 height 15
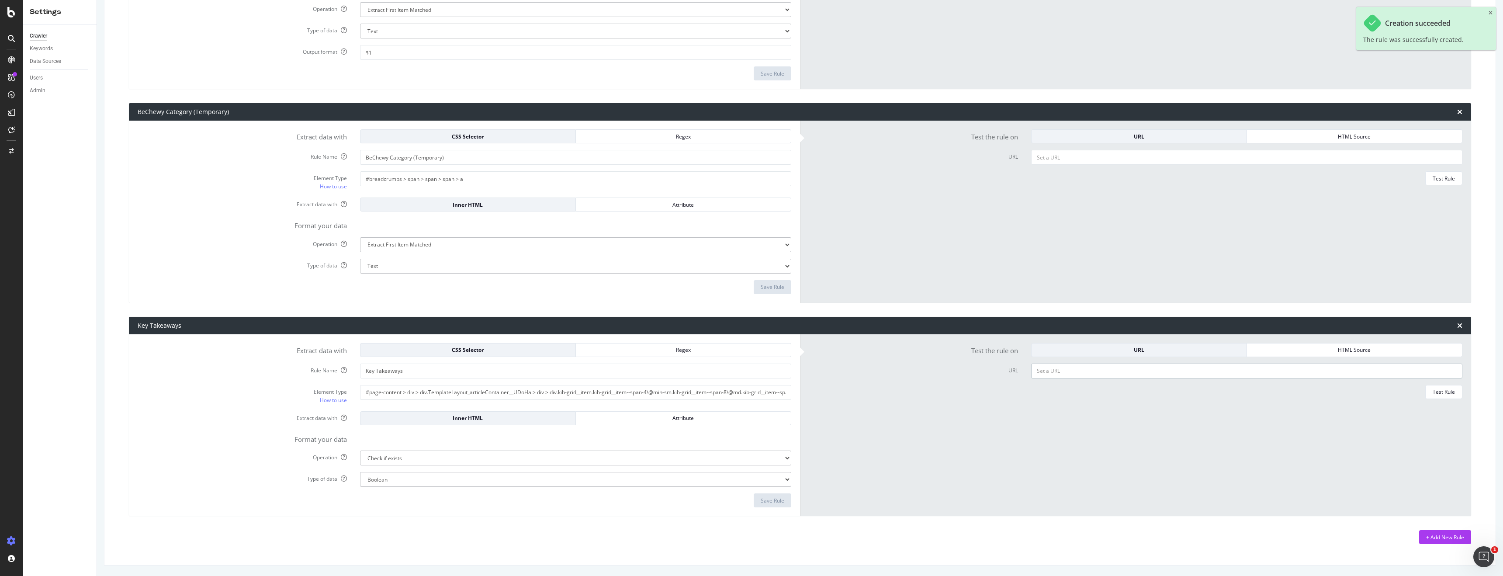
paste input "[URL][DOMAIN_NAME]"
click at [1151, 389] on div "Test Rule" at bounding box center [1444, 391] width 22 height 7
click at [1151, 372] on input "[URL][DOMAIN_NAME]" at bounding box center [1246, 371] width 431 height 15
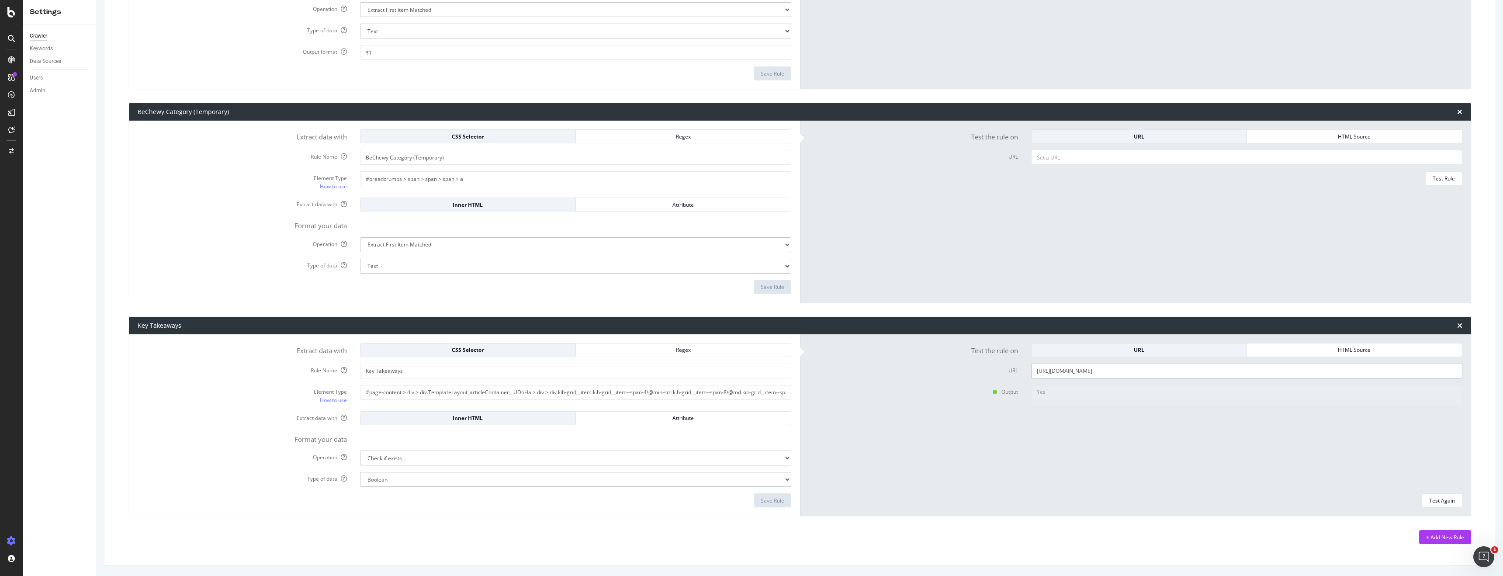
paste input "how-to-help-dog-lose-weight"
type input "[URL][DOMAIN_NAME]"
click at [1151, 504] on div "Test Again" at bounding box center [1442, 500] width 26 height 12
type textarea "No"
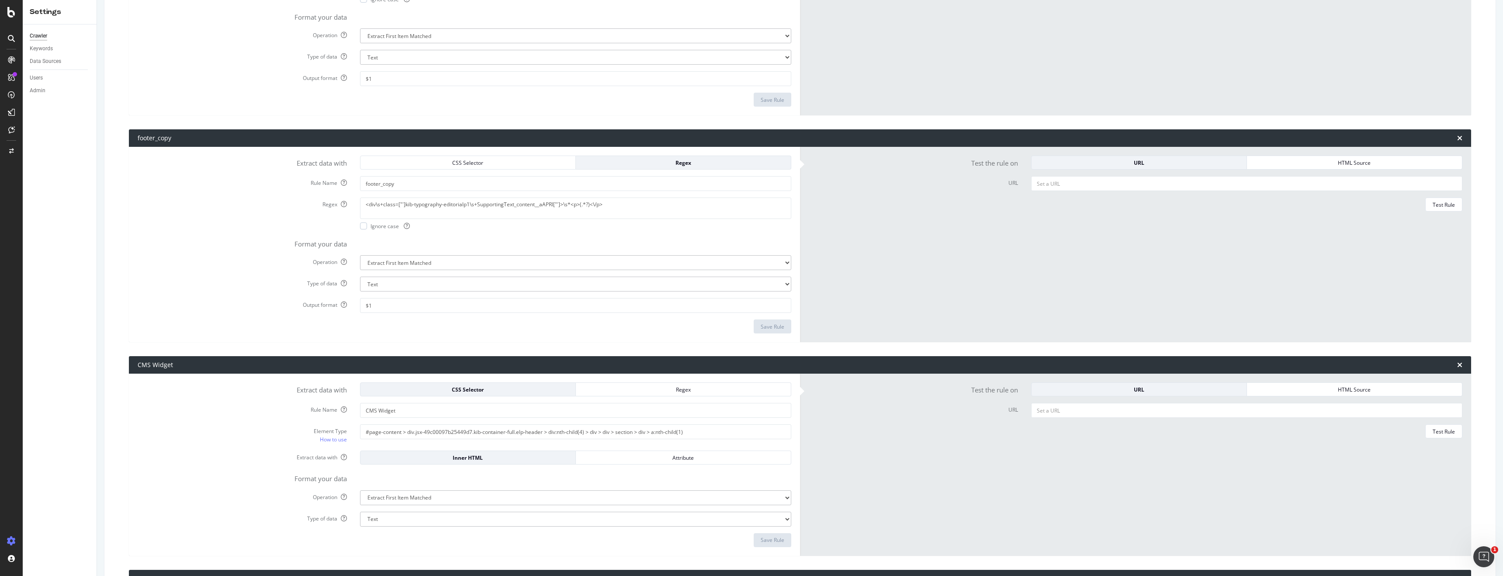
scroll to position [984, 0]
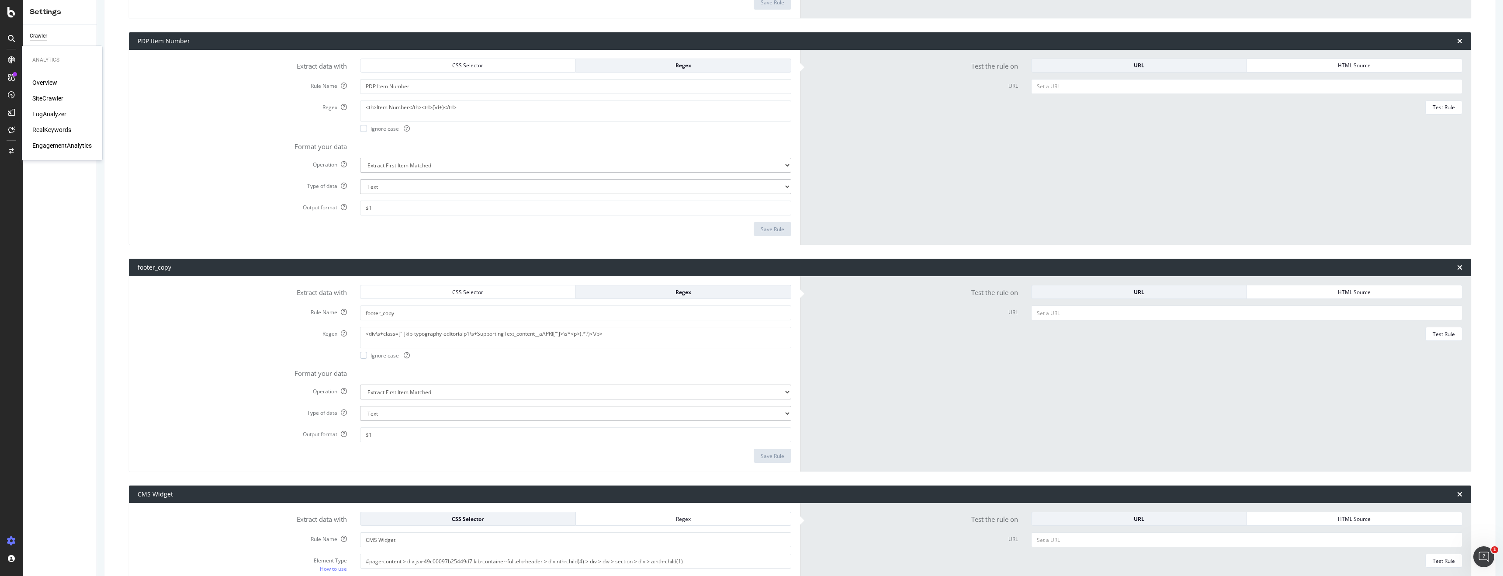
click at [48, 100] on div "SiteCrawler" at bounding box center [47, 98] width 31 height 9
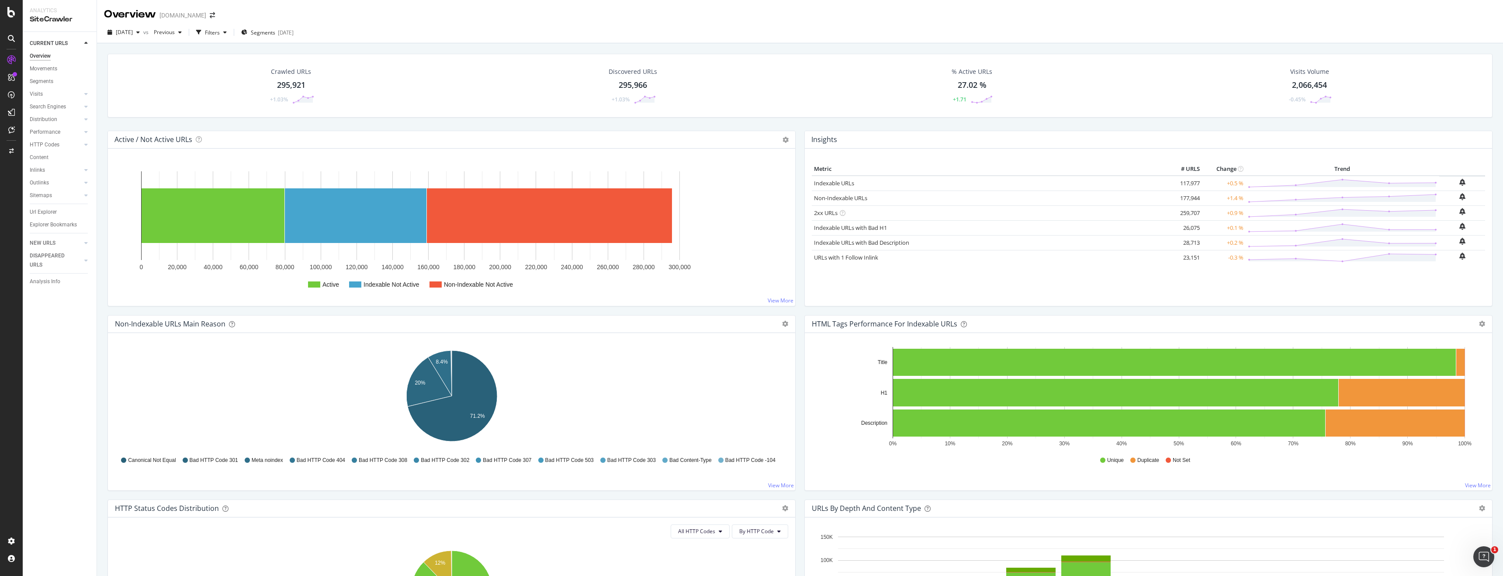
click at [302, 78] on div "Crawled URLs 295,921 +1.03%" at bounding box center [291, 85] width 63 height 45
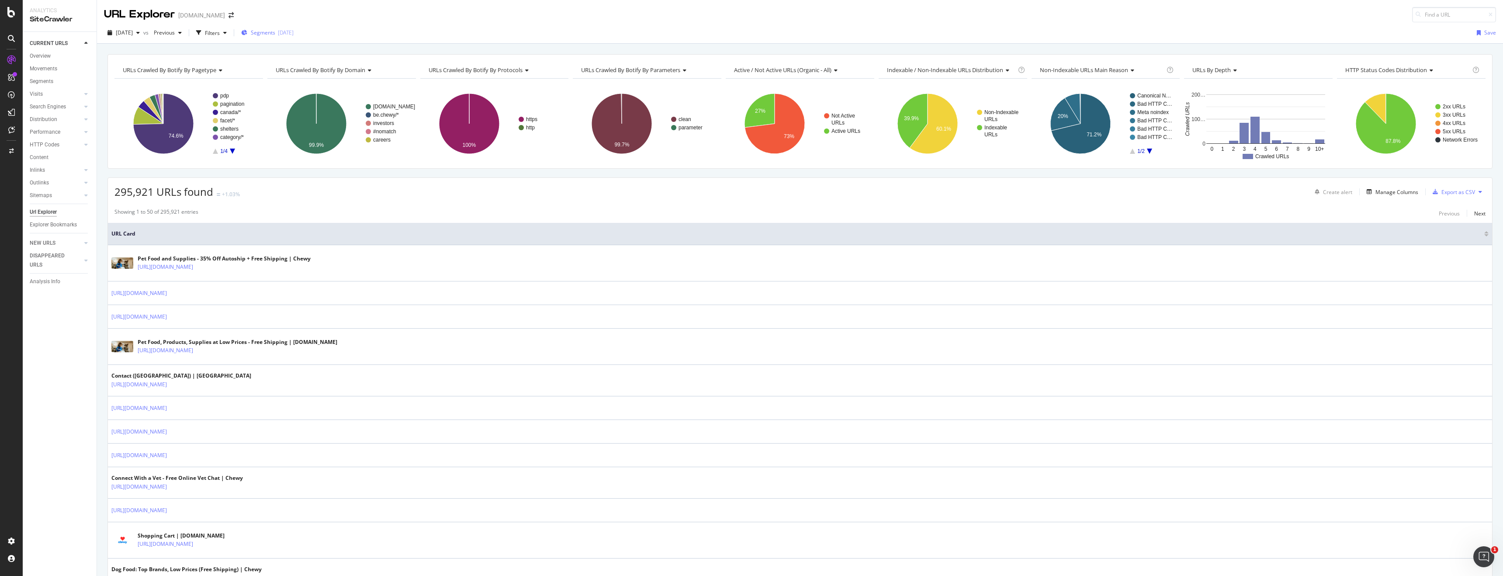
click at [294, 32] on div "[DATE]" at bounding box center [286, 32] width 16 height 7
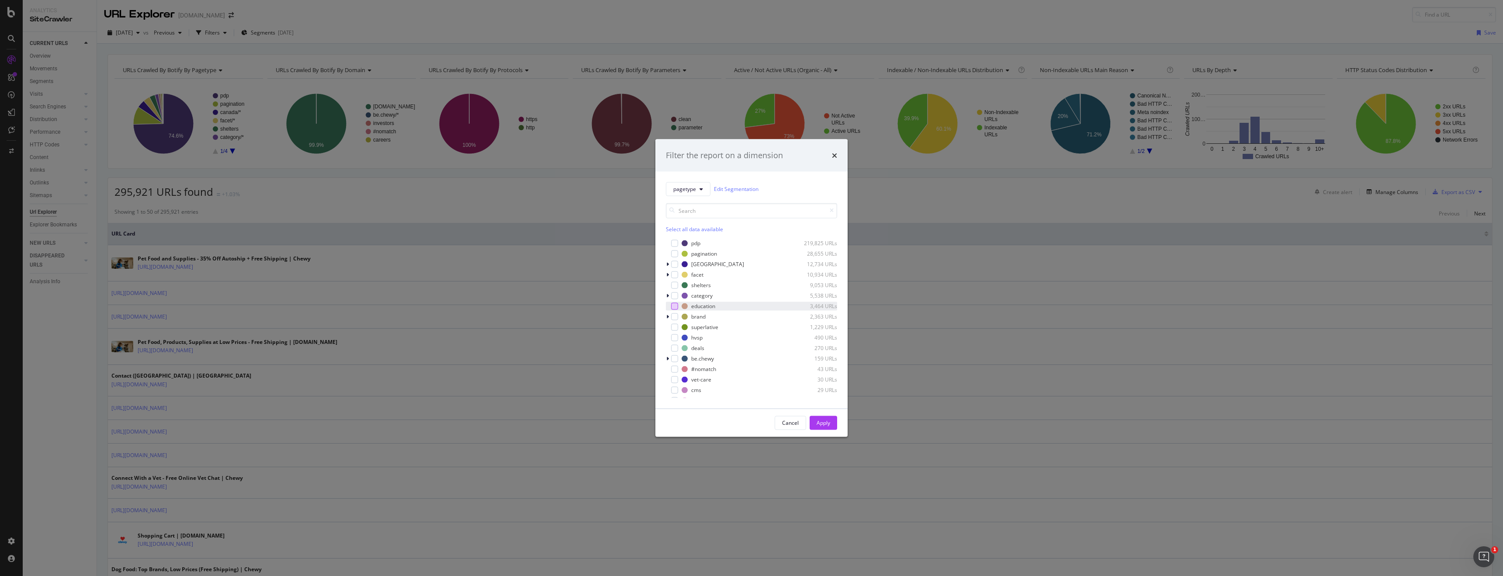
click at [675, 305] on div "modal" at bounding box center [674, 305] width 7 height 7
click at [821, 426] on div "Apply" at bounding box center [824, 422] width 14 height 7
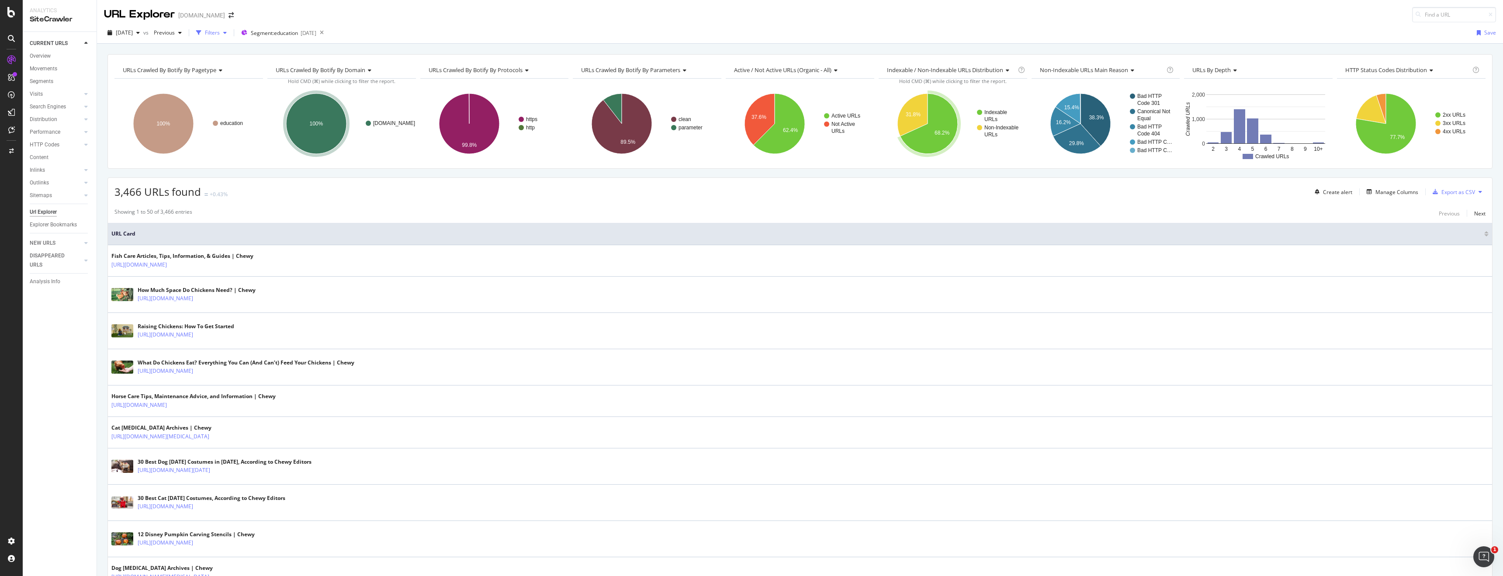
click at [220, 30] on div "Filters" at bounding box center [212, 32] width 15 height 7
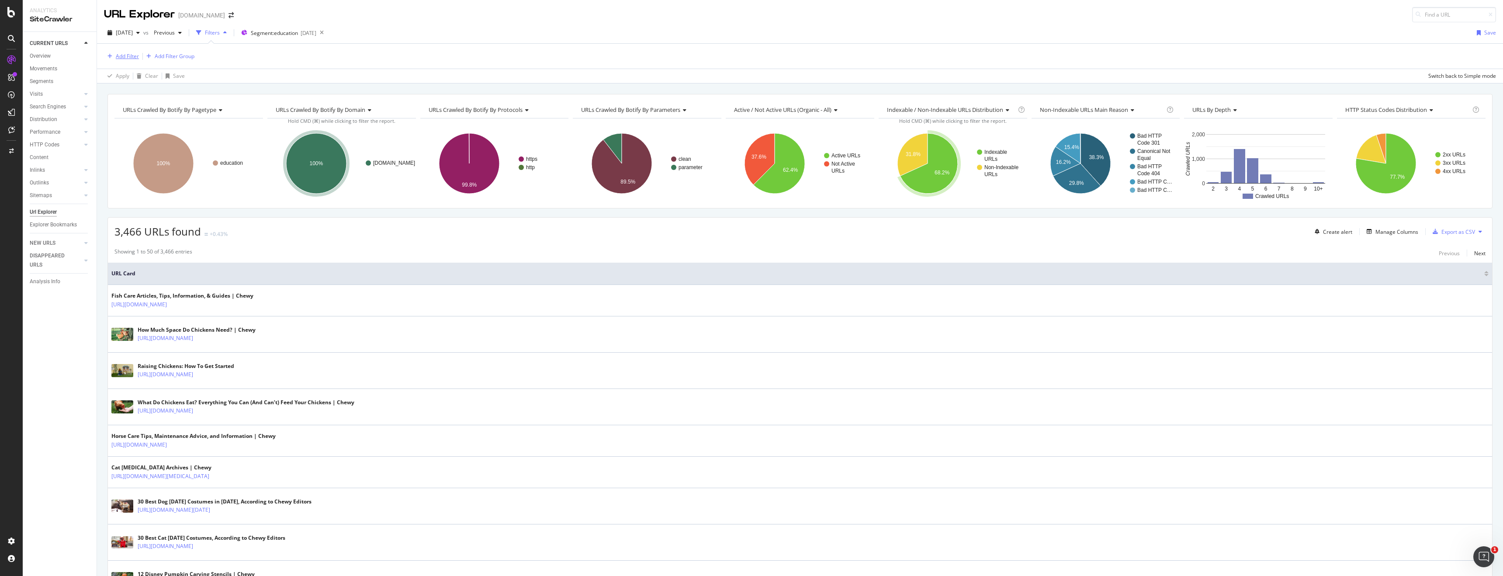
click at [129, 53] on div "Add Filter" at bounding box center [127, 55] width 23 height 7
click at [113, 228] on icon at bounding box center [113, 228] width 3 height 5
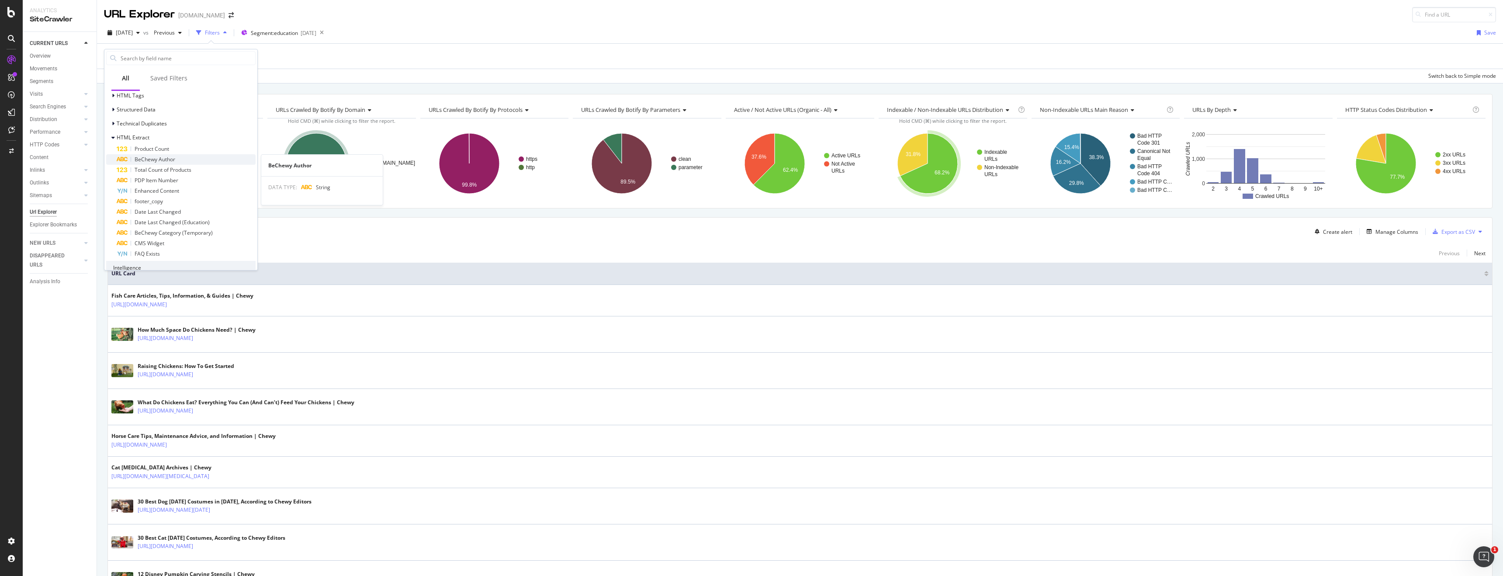
click at [166, 158] on span "BeChewy Author" at bounding box center [155, 159] width 41 height 7
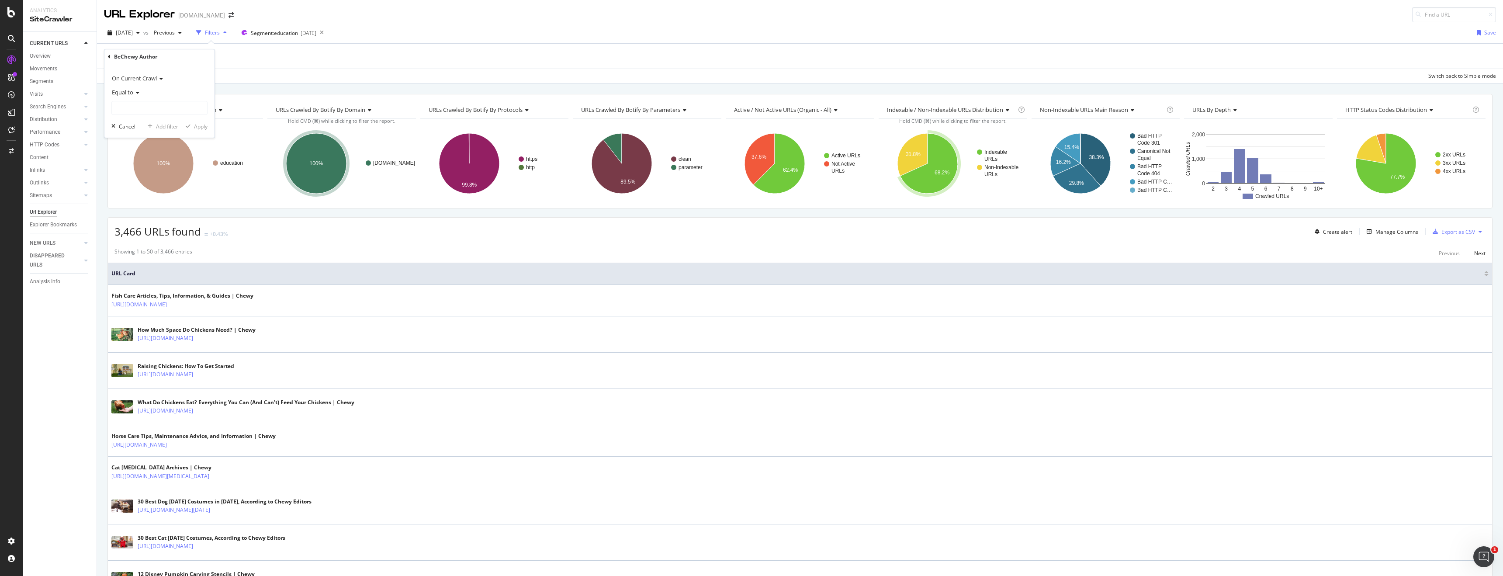
click at [291, 229] on div "3,466 URLs found +0.43% Create alert Manage Columns Export as CSV" at bounding box center [800, 228] width 1384 height 21
click at [1151, 232] on div "Manage Columns" at bounding box center [1396, 232] width 43 height 7
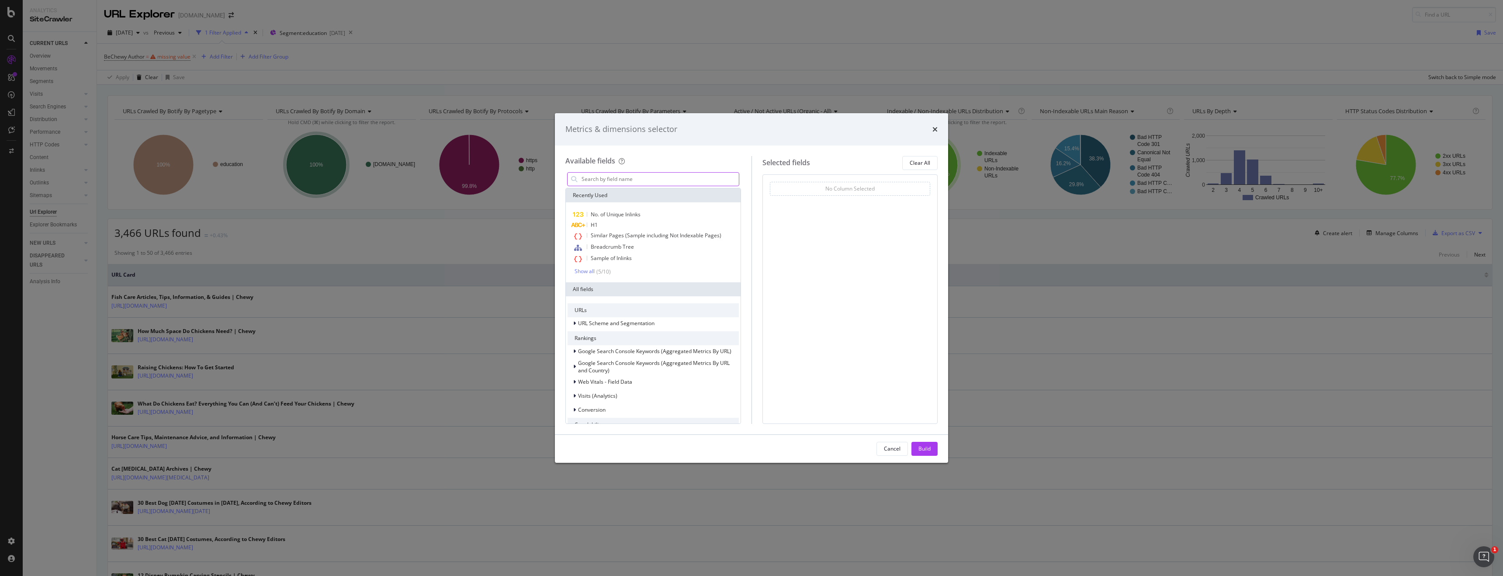
click at [689, 179] on input "modal" at bounding box center [660, 179] width 158 height 13
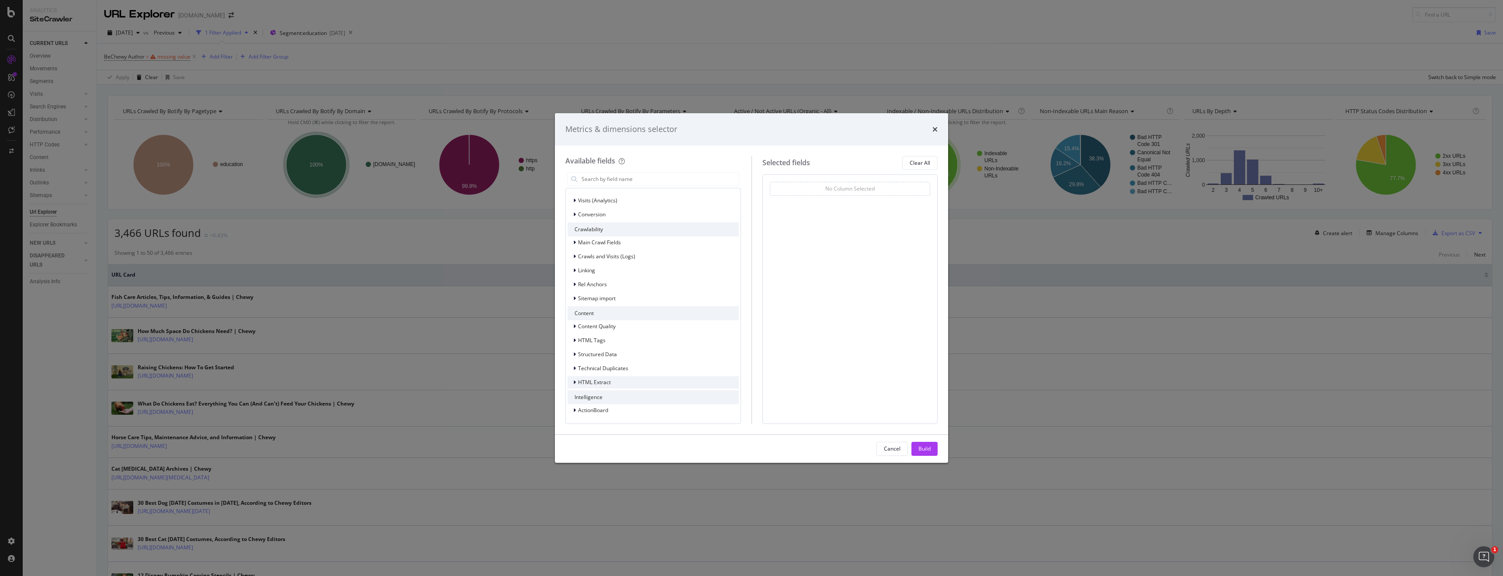
click at [575, 382] on icon "modal" at bounding box center [574, 382] width 3 height 5
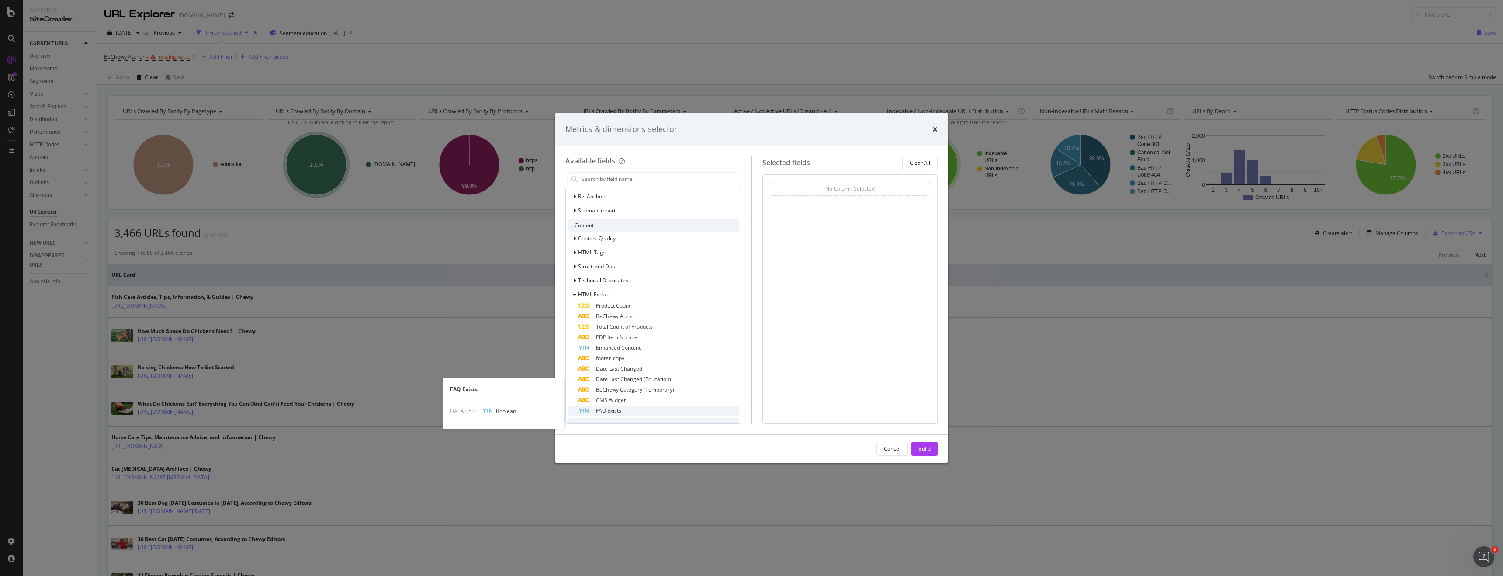
scroll to position [311, 0]
click at [617, 382] on span "FAQ Exists" at bounding box center [608, 382] width 25 height 7
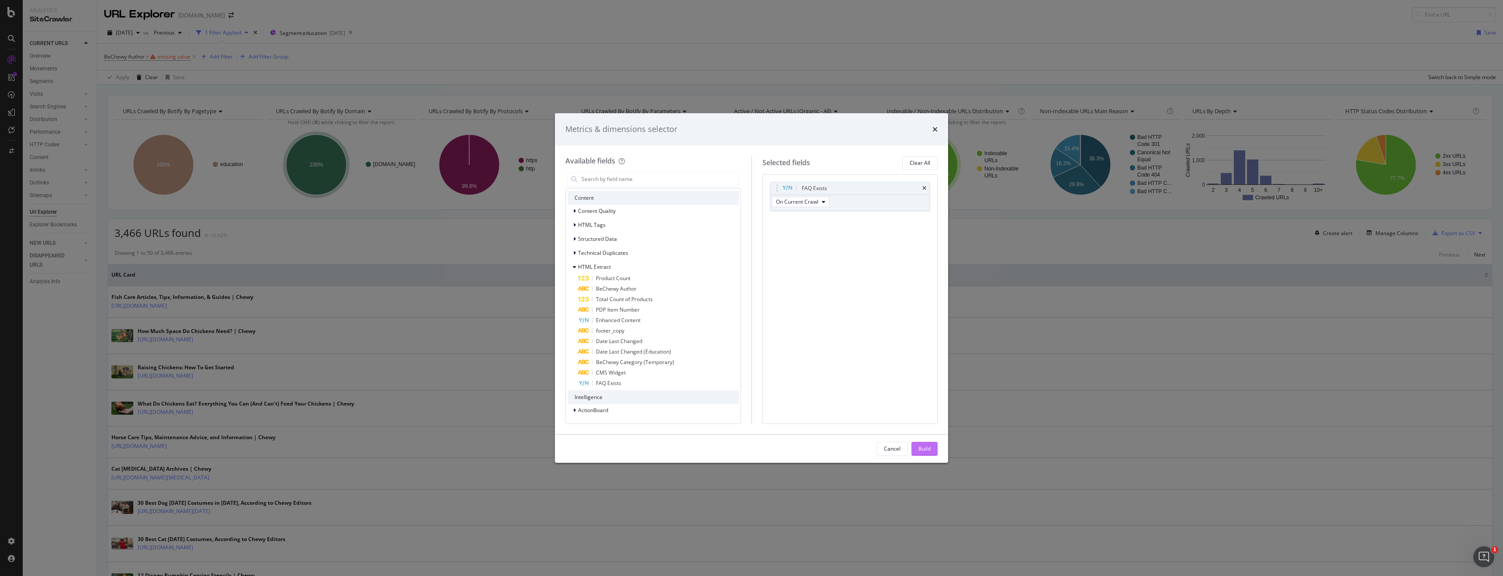
click at [919, 446] on div "Build" at bounding box center [924, 448] width 12 height 7
